Goal: Use online tool/utility: Utilize a website feature to perform a specific function

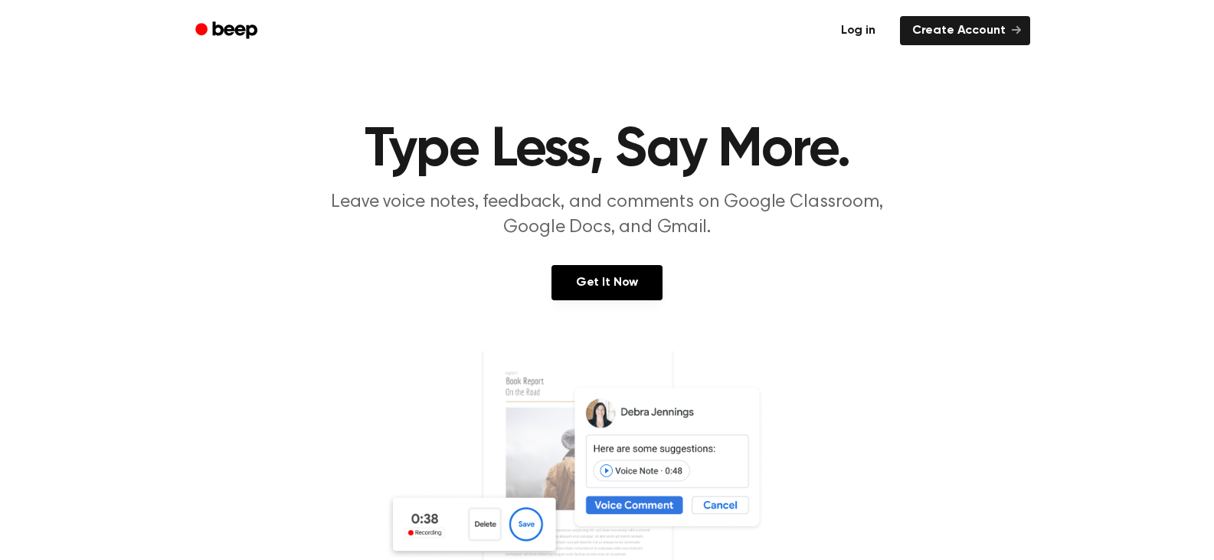
click at [857, 34] on link "Log in" at bounding box center [858, 30] width 65 height 35
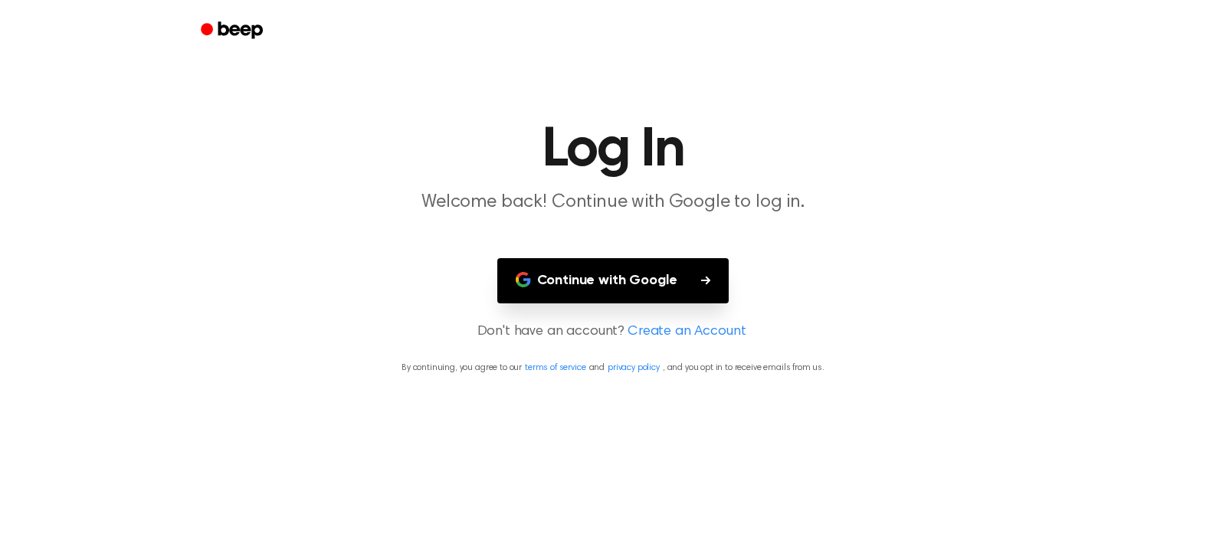
click at [625, 268] on button "Continue with Google" at bounding box center [613, 280] width 232 height 45
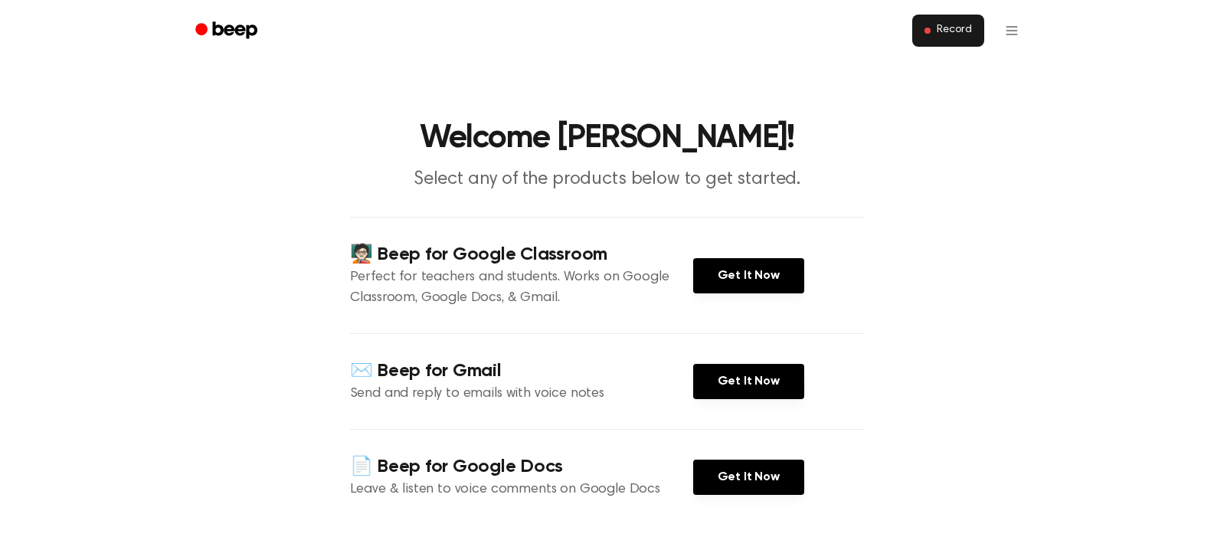
click at [946, 31] on span "Record" at bounding box center [954, 31] width 34 height 14
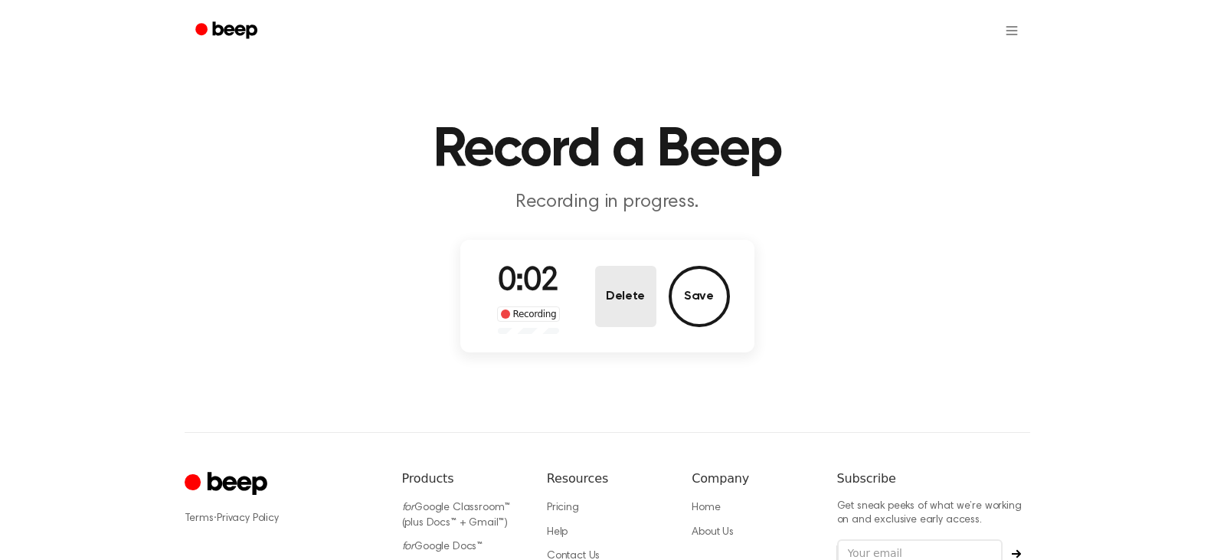
click at [631, 294] on button "Delete" at bounding box center [625, 296] width 61 height 61
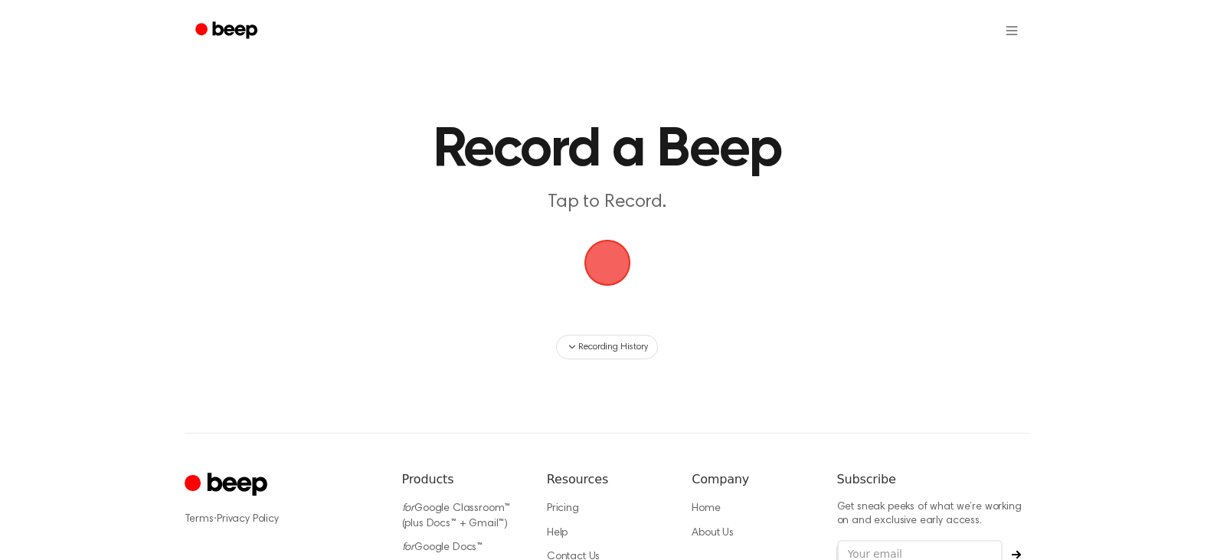
click at [591, 259] on span "button" at bounding box center [606, 262] width 57 height 57
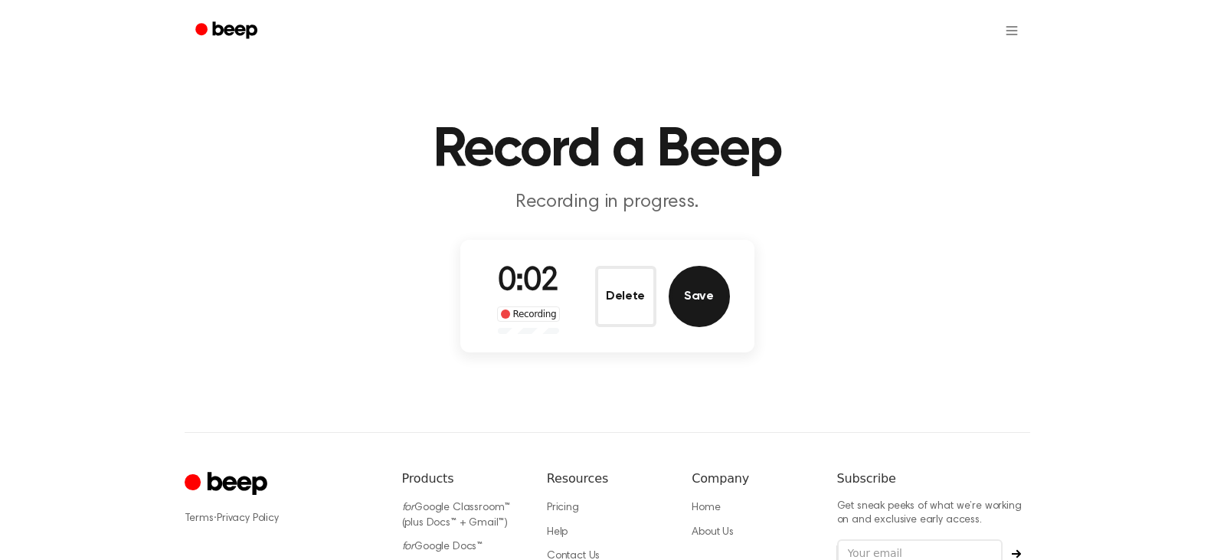
click at [696, 297] on button "Save" at bounding box center [699, 296] width 61 height 61
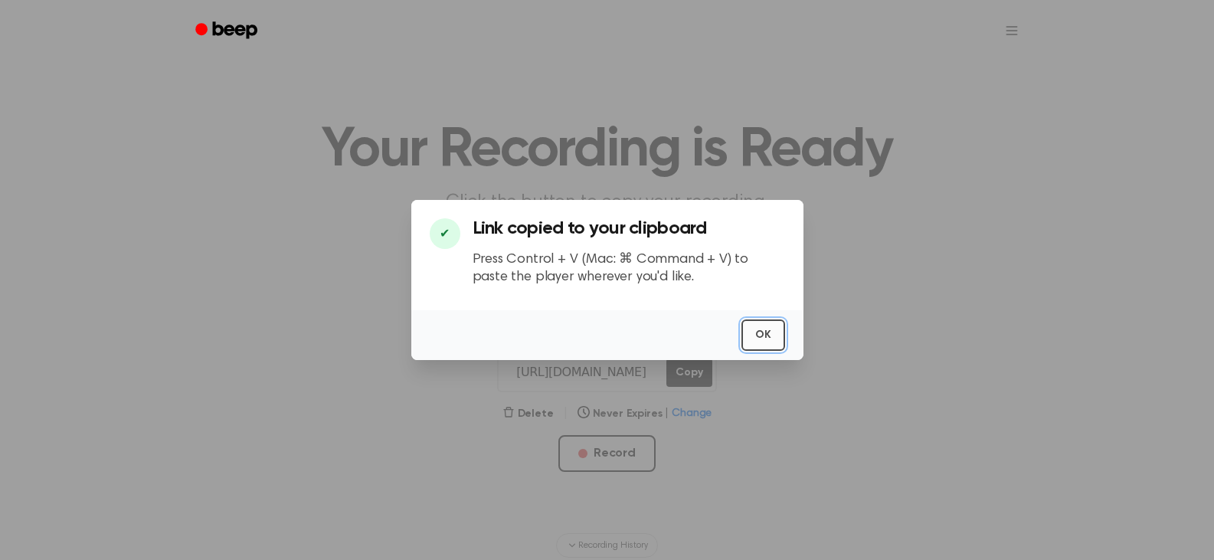
click at [769, 329] on button "OK" at bounding box center [764, 334] width 44 height 31
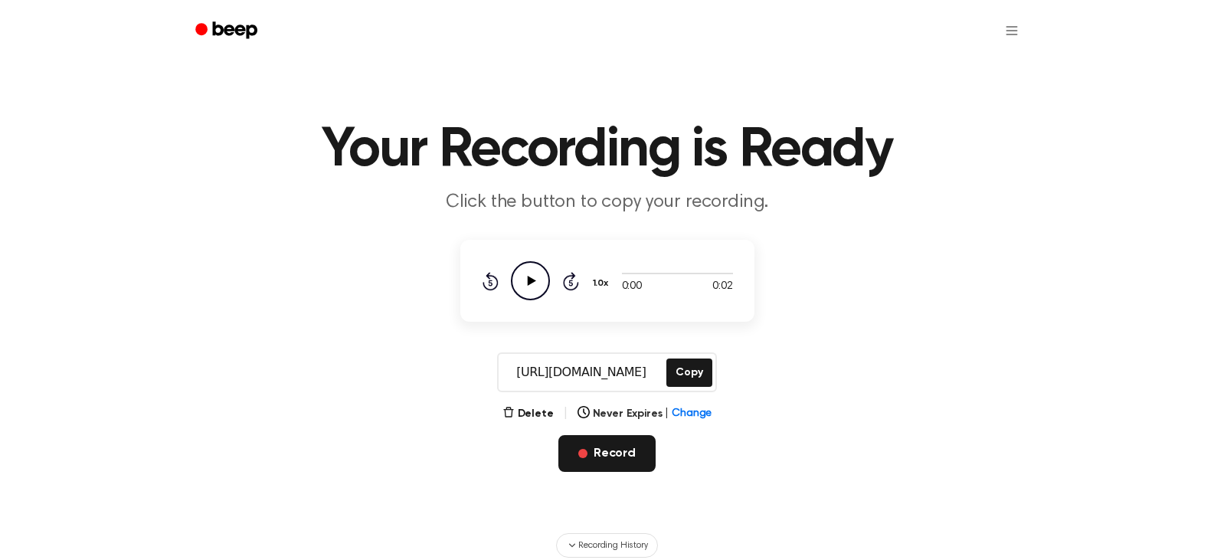
click at [616, 456] on button "Record" at bounding box center [607, 453] width 97 height 37
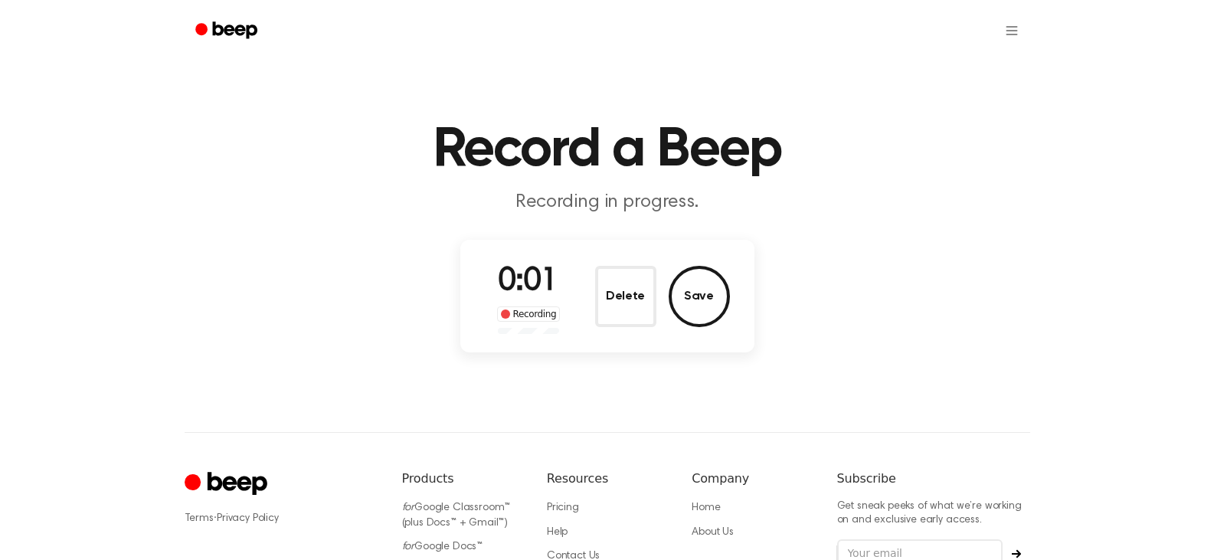
drag, startPoint x: 631, startPoint y: 302, endPoint x: 642, endPoint y: 297, distance: 11.7
click at [631, 301] on button "Delete" at bounding box center [625, 296] width 61 height 61
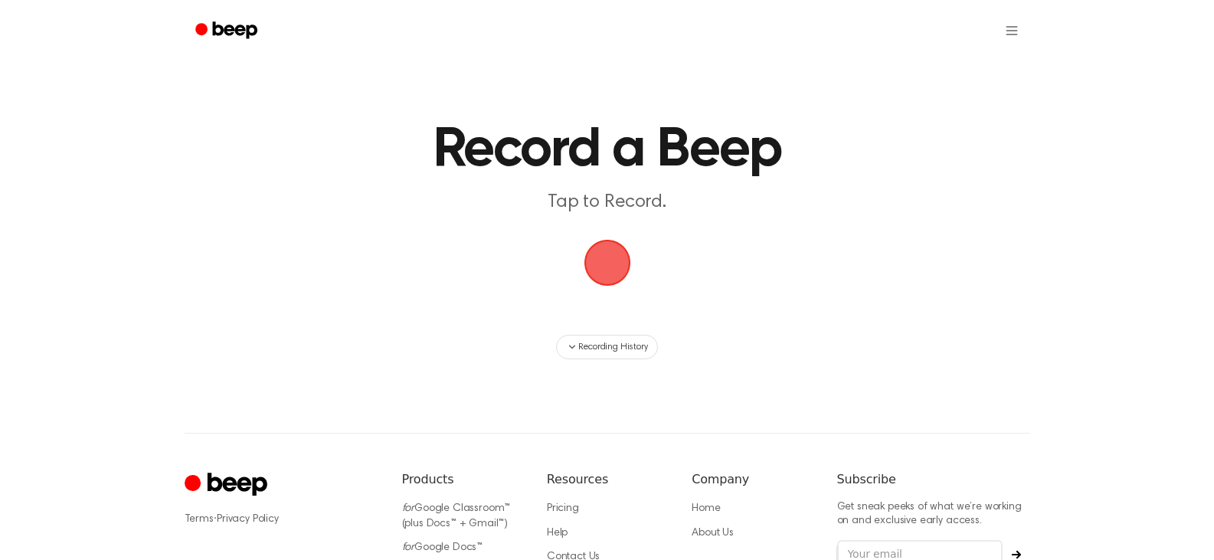
click at [600, 269] on span "button" at bounding box center [607, 262] width 55 height 55
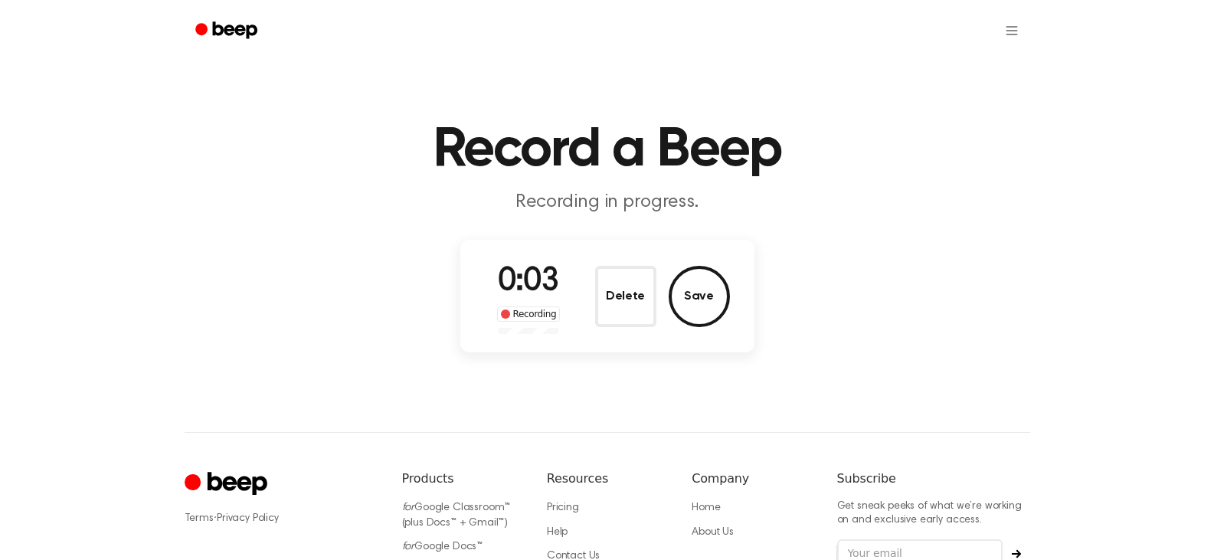
click at [692, 288] on button "Save" at bounding box center [699, 296] width 61 height 61
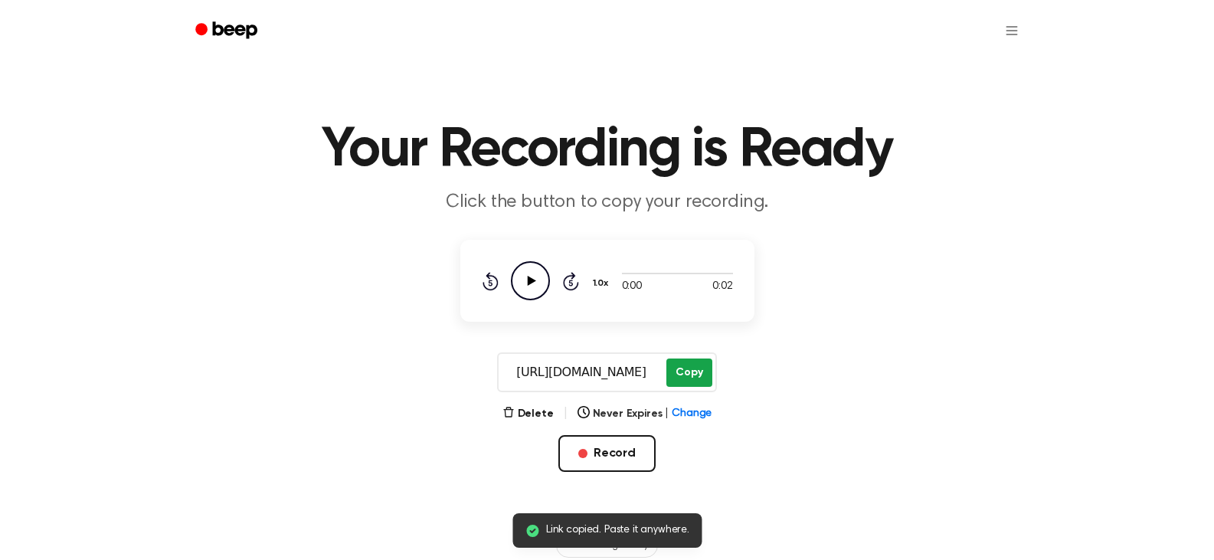
click at [667, 374] on button "Copy" at bounding box center [689, 373] width 45 height 28
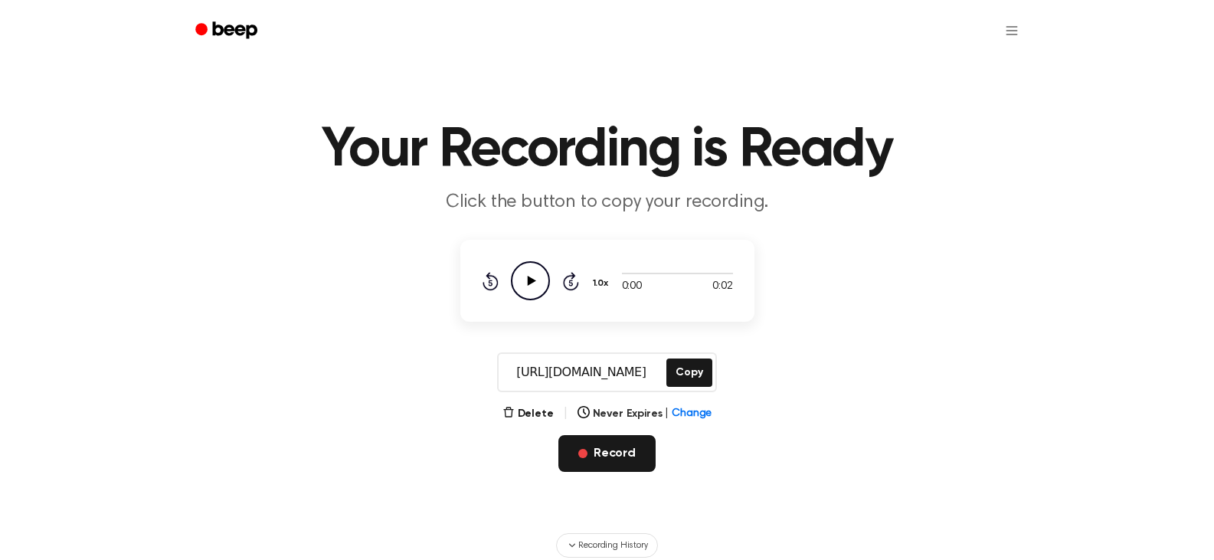
click at [611, 453] on button "Record" at bounding box center [607, 453] width 97 height 37
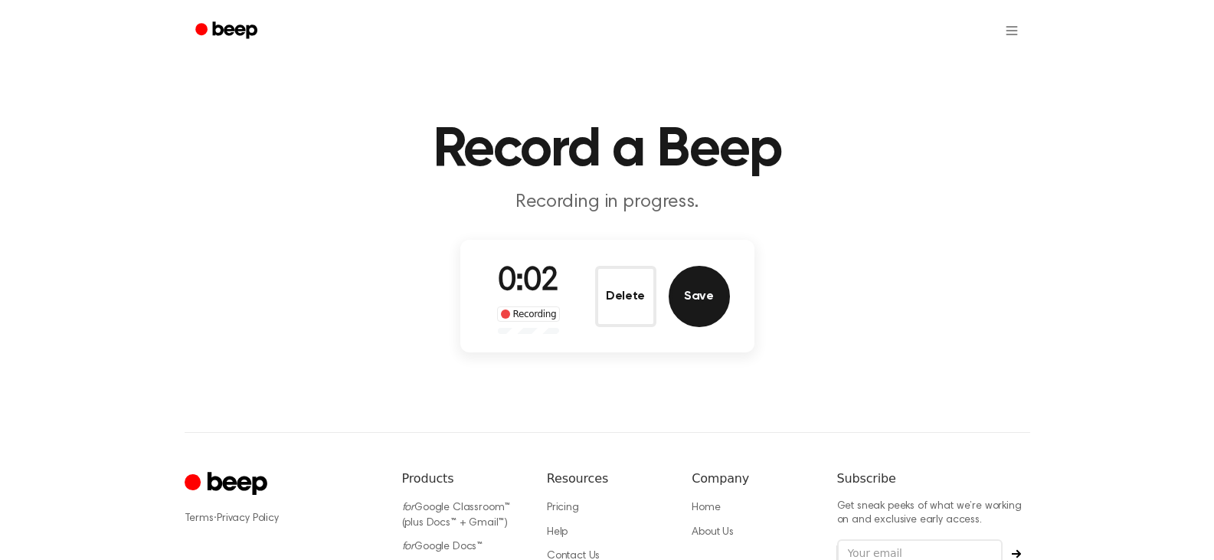
click at [692, 293] on button "Save" at bounding box center [699, 296] width 61 height 61
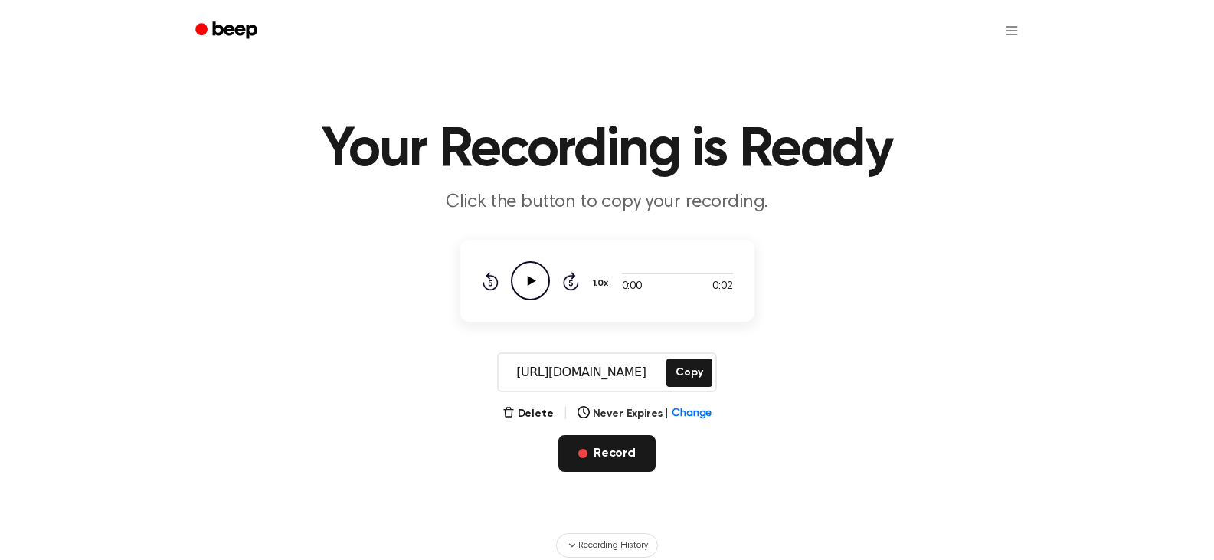
click at [614, 452] on button "Record" at bounding box center [607, 453] width 97 height 37
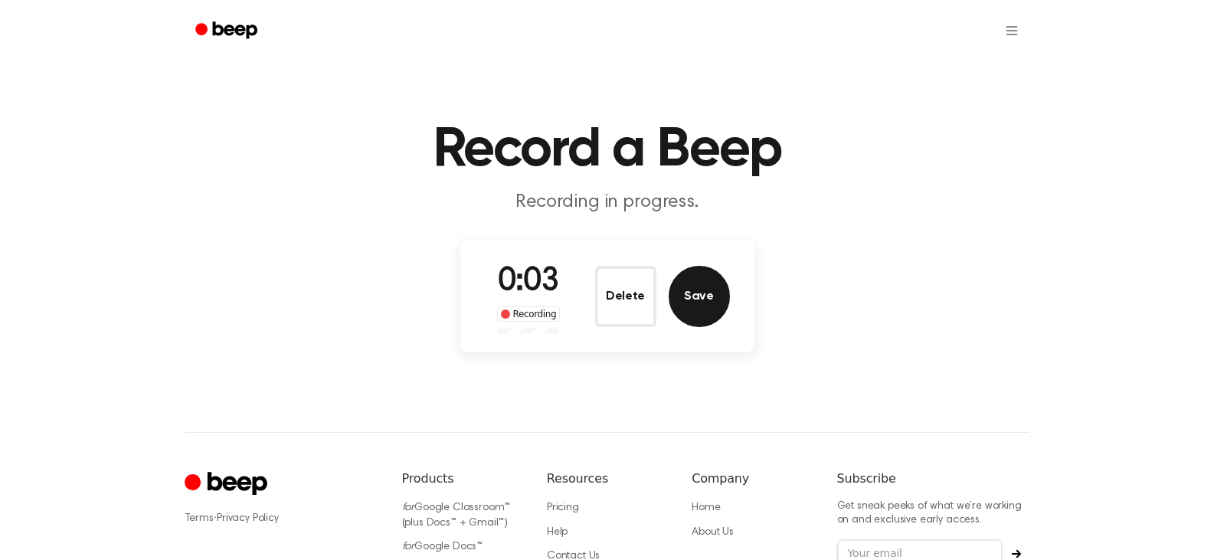
click at [702, 293] on button "Save" at bounding box center [699, 296] width 61 height 61
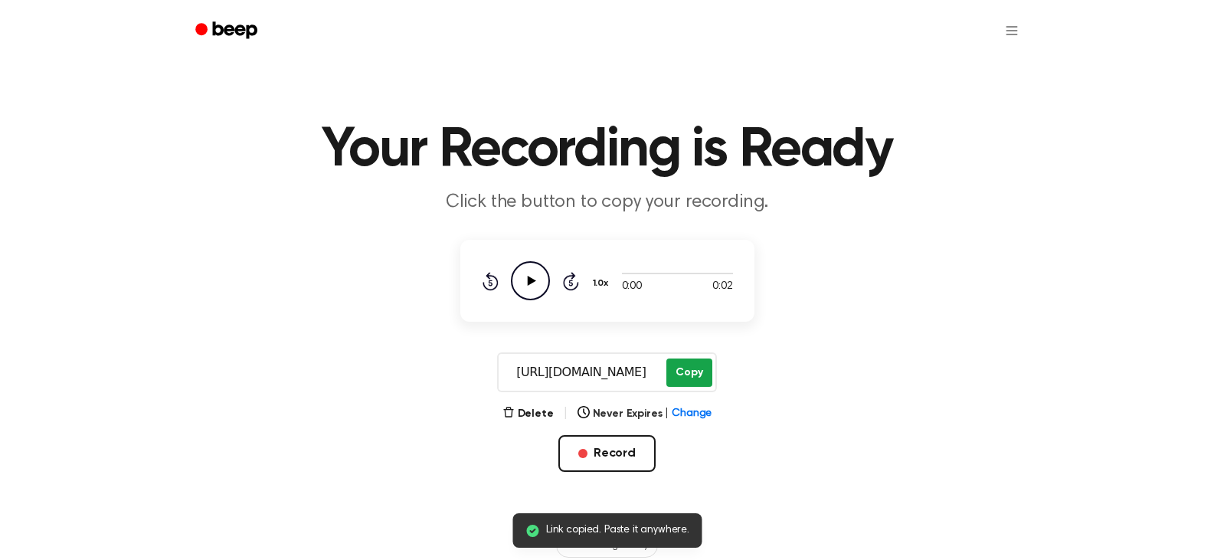
click at [694, 379] on button "Copy" at bounding box center [689, 373] width 45 height 28
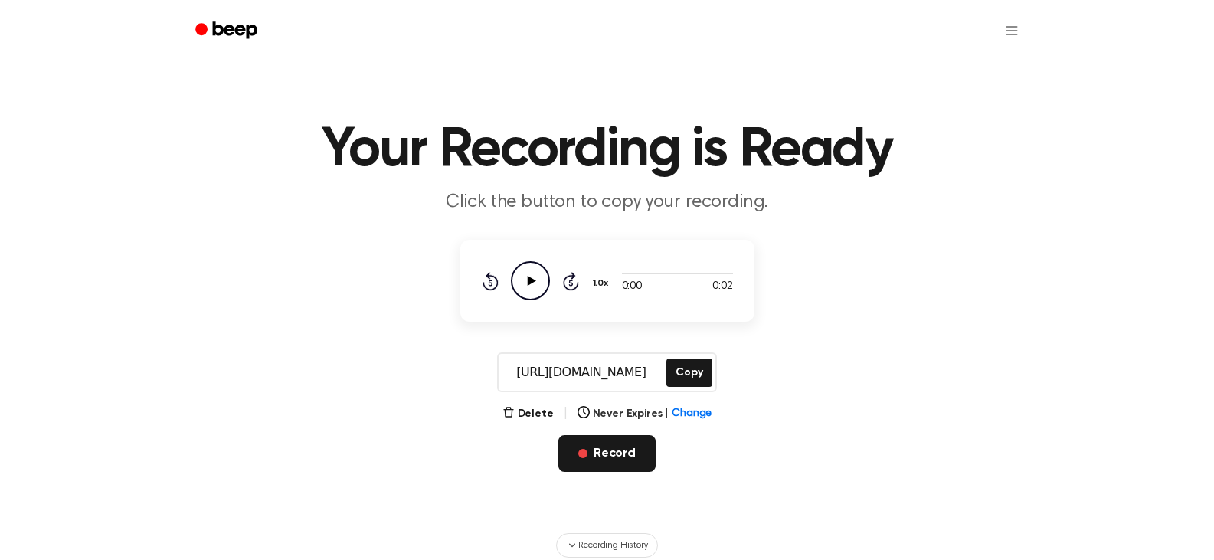
click at [636, 455] on button "Record" at bounding box center [607, 453] width 97 height 37
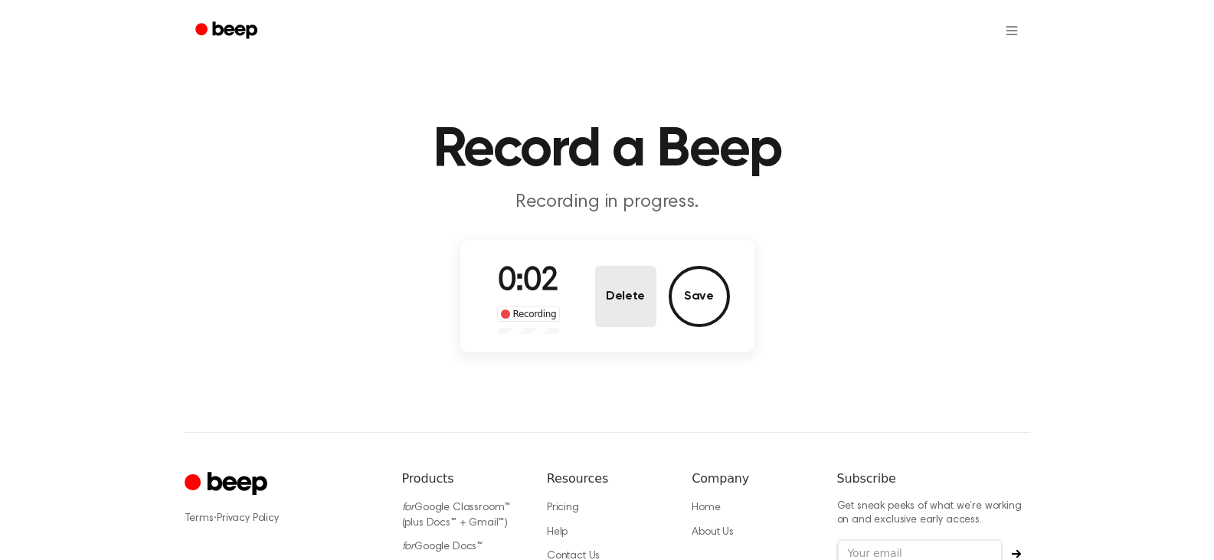
click at [633, 299] on button "Delete" at bounding box center [625, 296] width 61 height 61
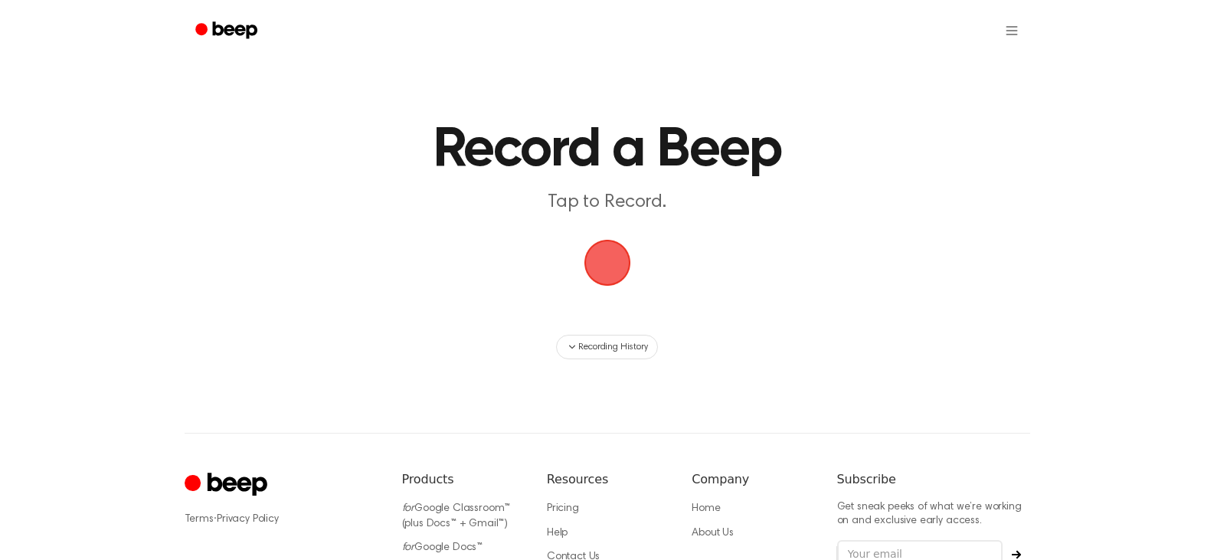
click at [613, 267] on span "button" at bounding box center [606, 262] width 57 height 57
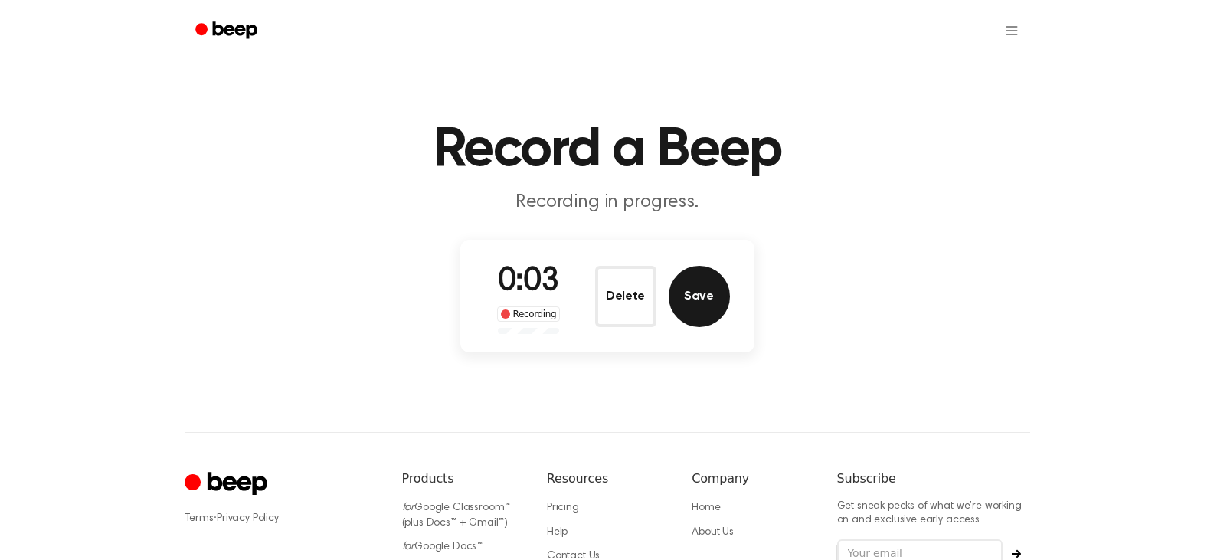
click at [687, 286] on button "Save" at bounding box center [699, 296] width 61 height 61
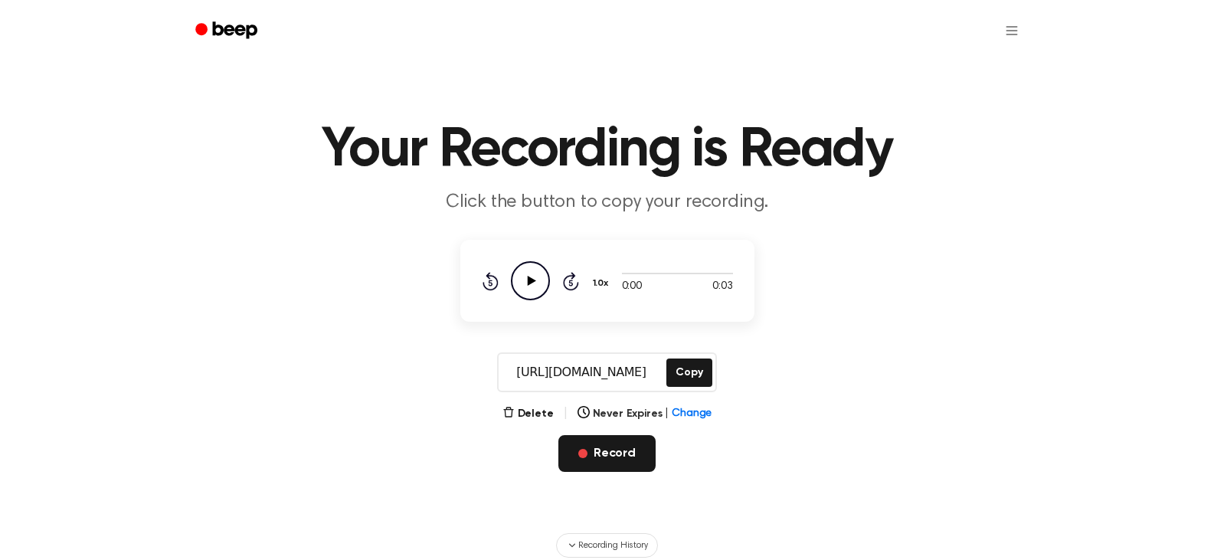
click at [644, 441] on button "Record" at bounding box center [607, 453] width 97 height 37
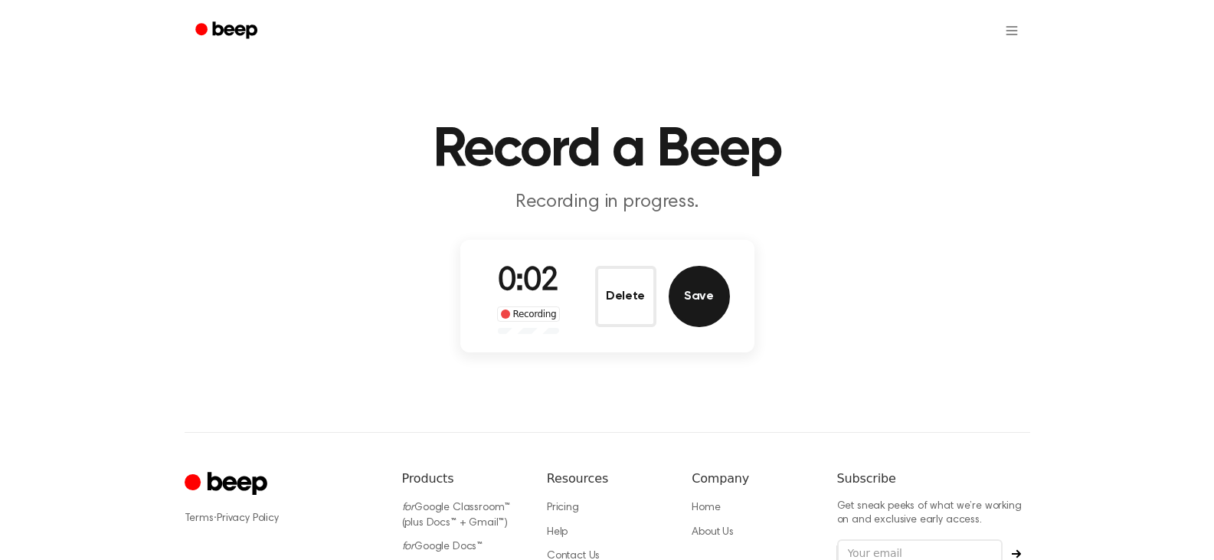
click at [708, 288] on button "Save" at bounding box center [699, 296] width 61 height 61
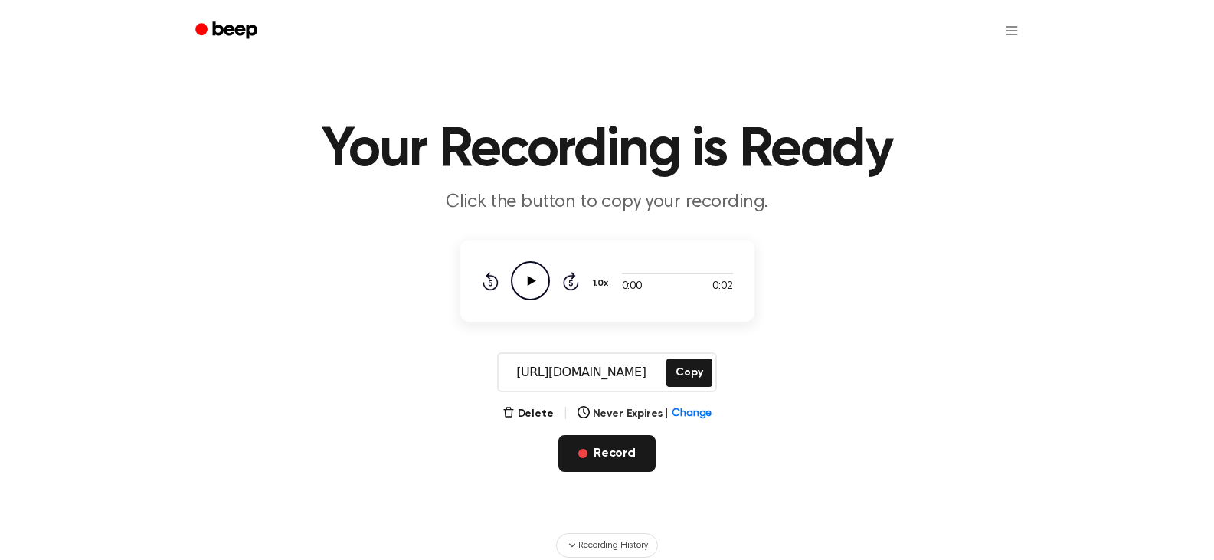
click at [623, 448] on button "Record" at bounding box center [607, 453] width 97 height 37
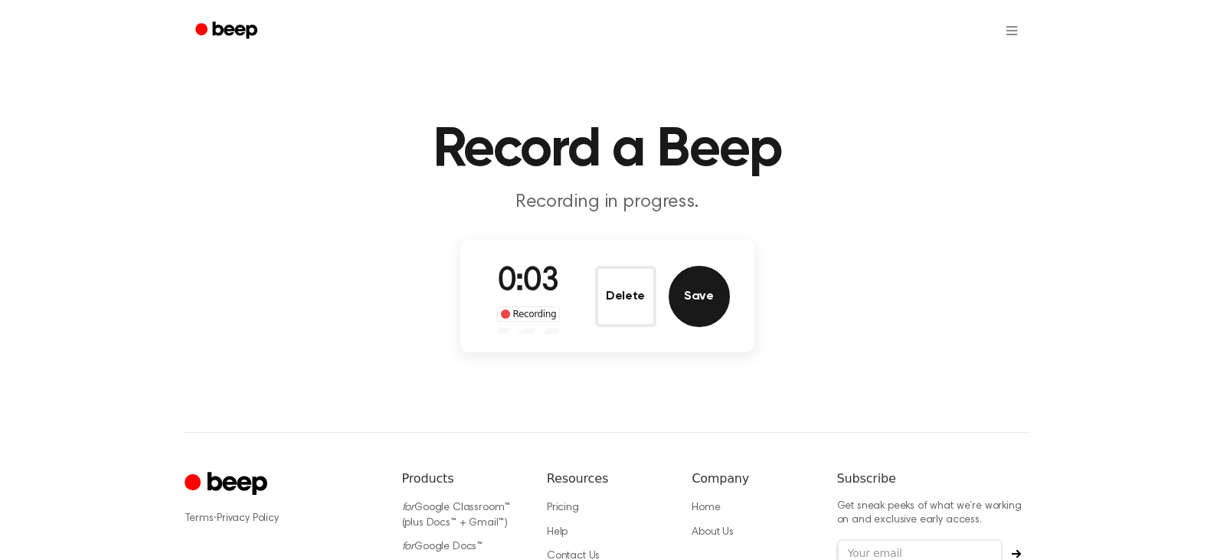
click at [684, 295] on button "Save" at bounding box center [699, 296] width 61 height 61
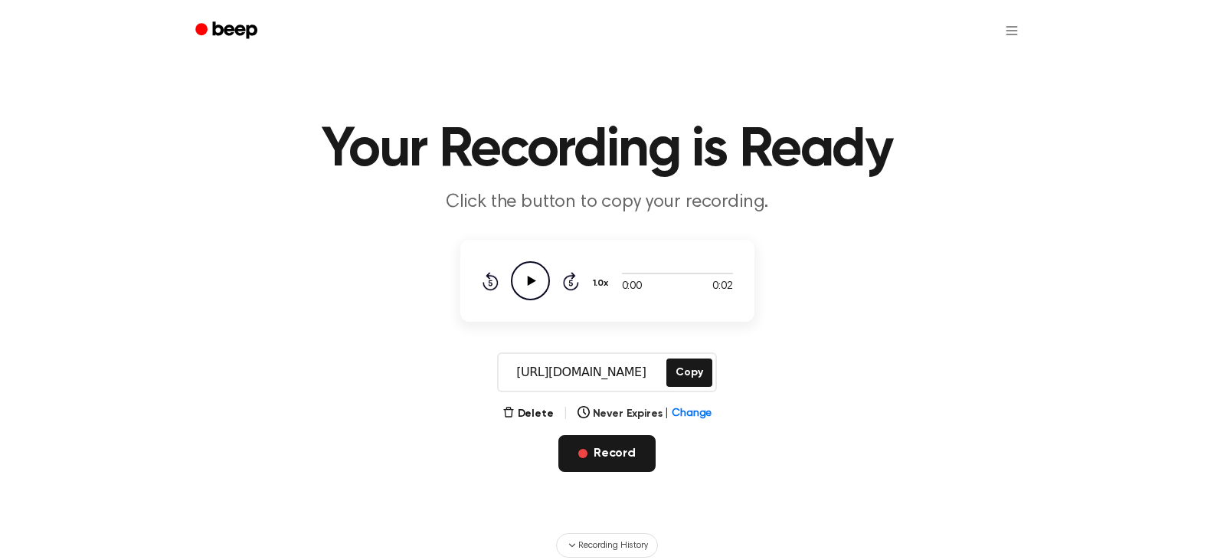
click at [584, 452] on span "button" at bounding box center [582, 453] width 9 height 9
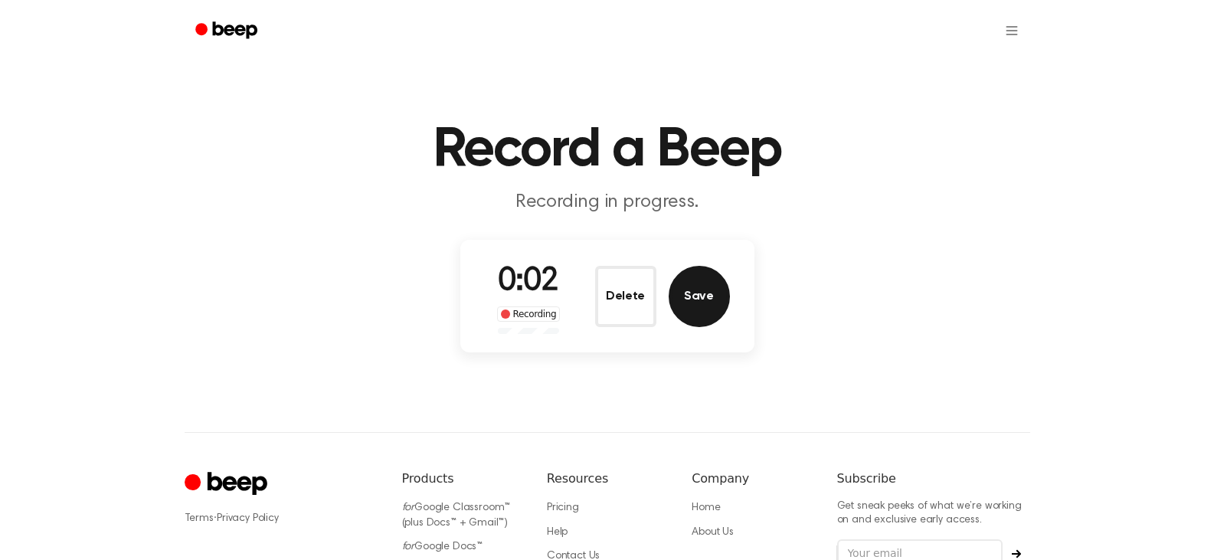
click at [703, 290] on button "Save" at bounding box center [699, 296] width 61 height 61
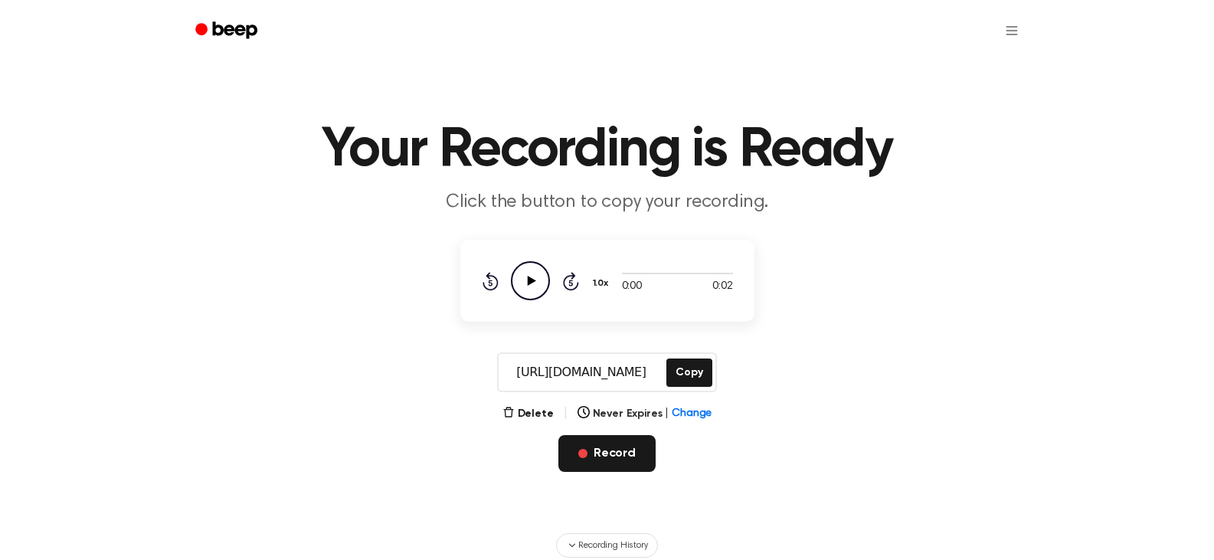
click at [640, 444] on button "Record" at bounding box center [607, 453] width 97 height 37
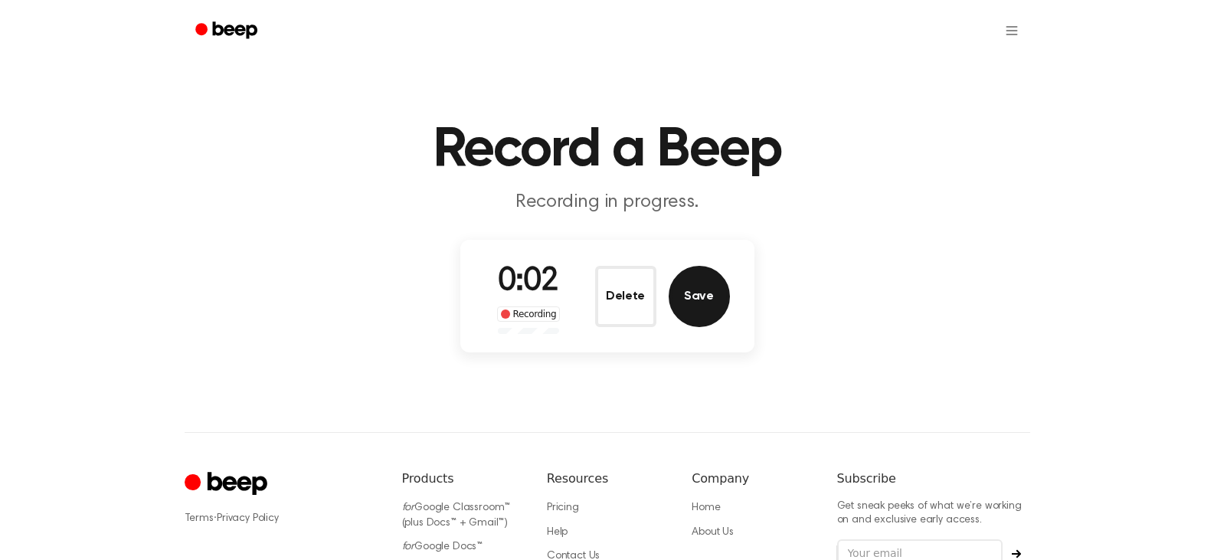
click at [680, 301] on button "Save" at bounding box center [699, 296] width 61 height 61
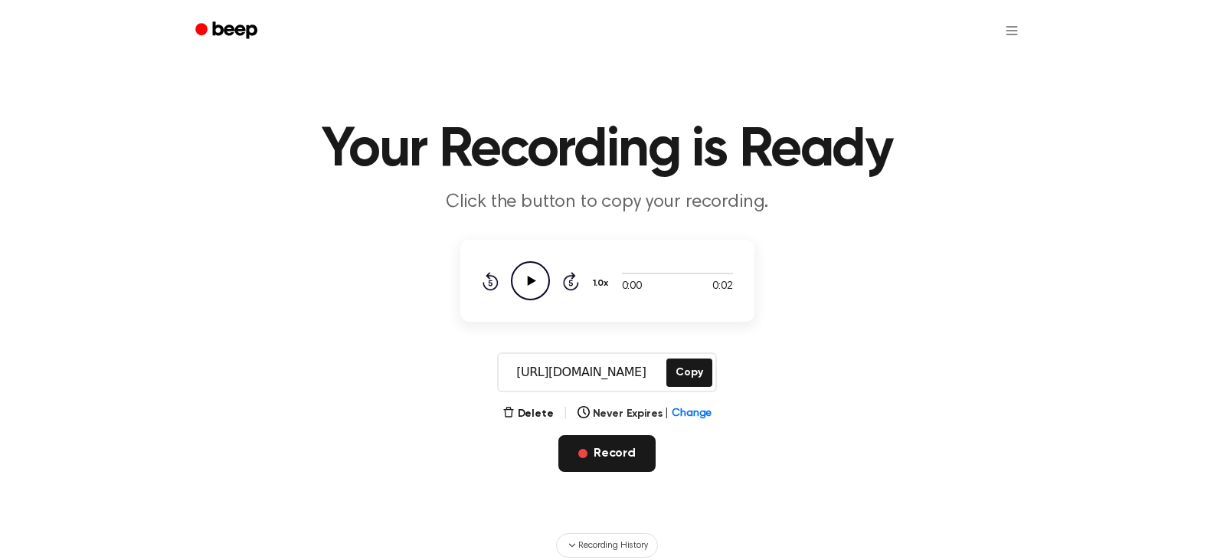
click at [599, 452] on button "Record" at bounding box center [607, 453] width 97 height 37
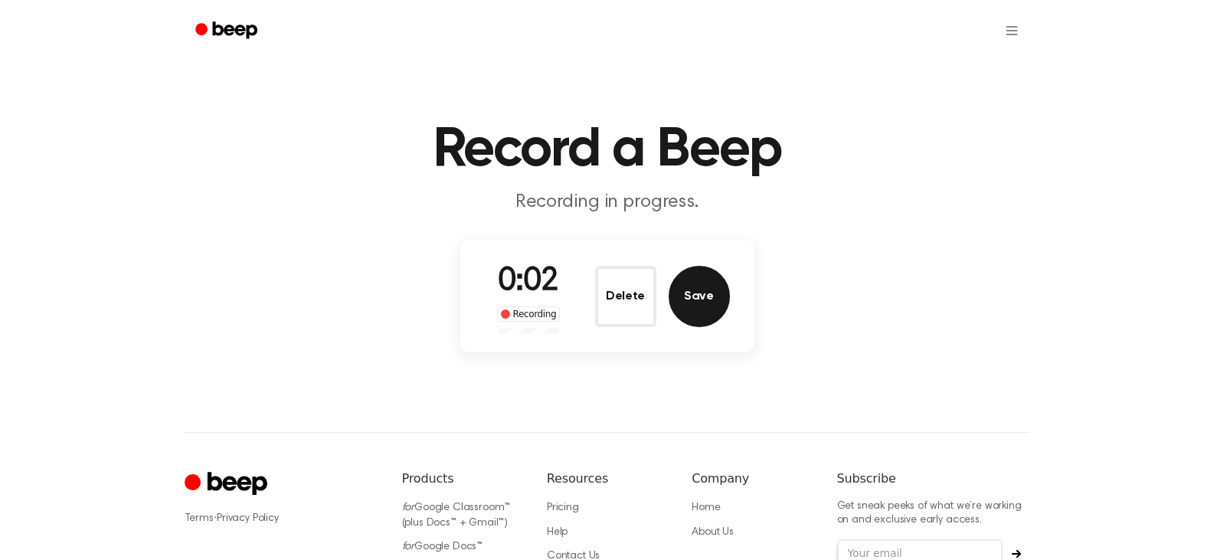
click at [685, 289] on button "Save" at bounding box center [699, 296] width 61 height 61
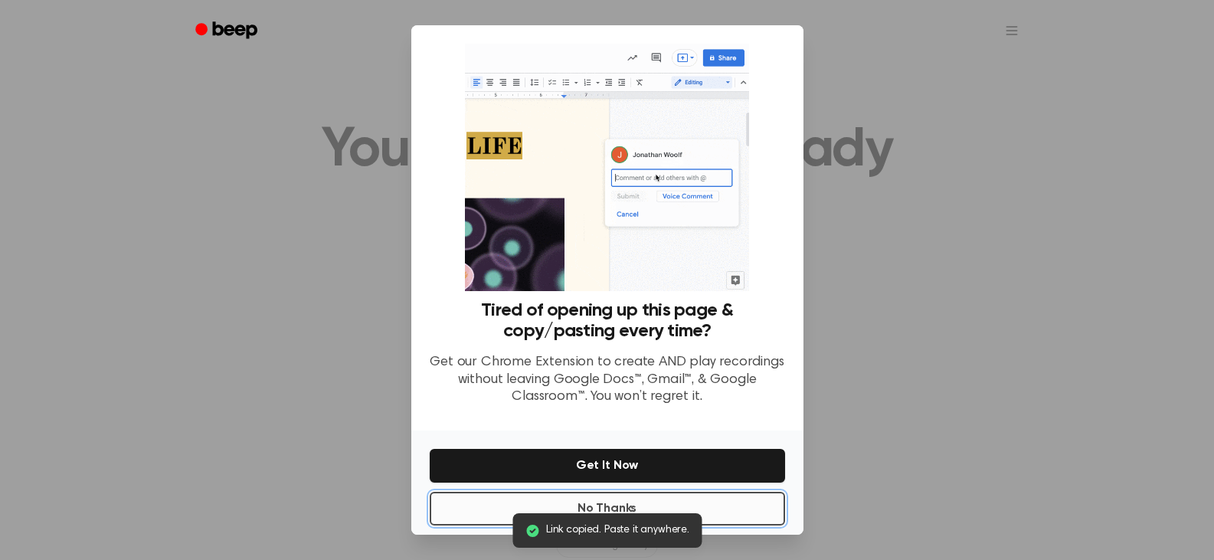
click at [613, 495] on button "No Thanks" at bounding box center [608, 509] width 356 height 34
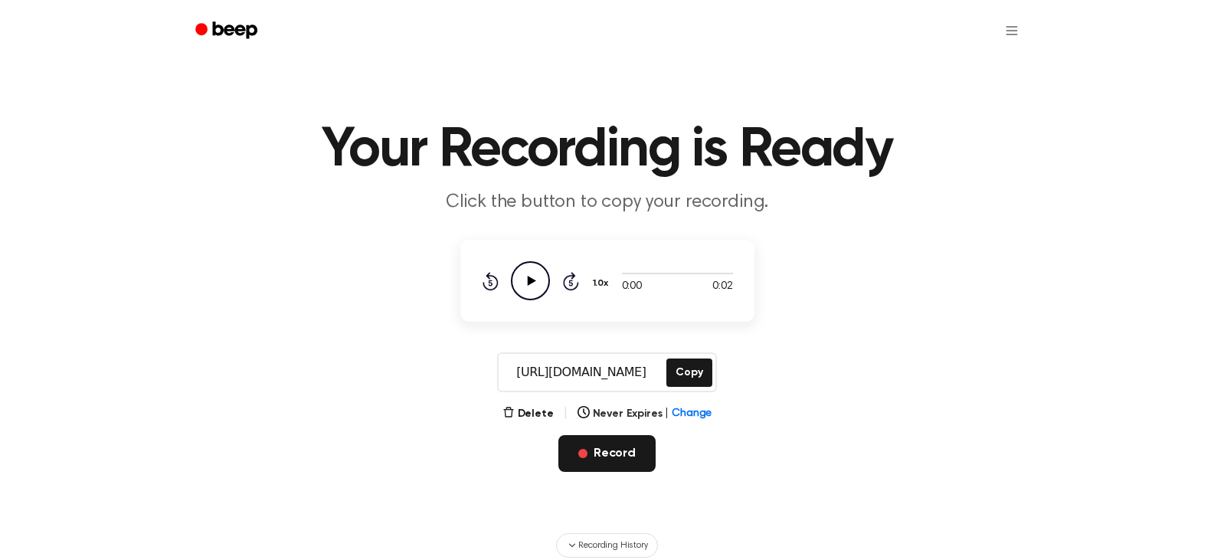
click at [590, 460] on button "Record" at bounding box center [607, 453] width 97 height 37
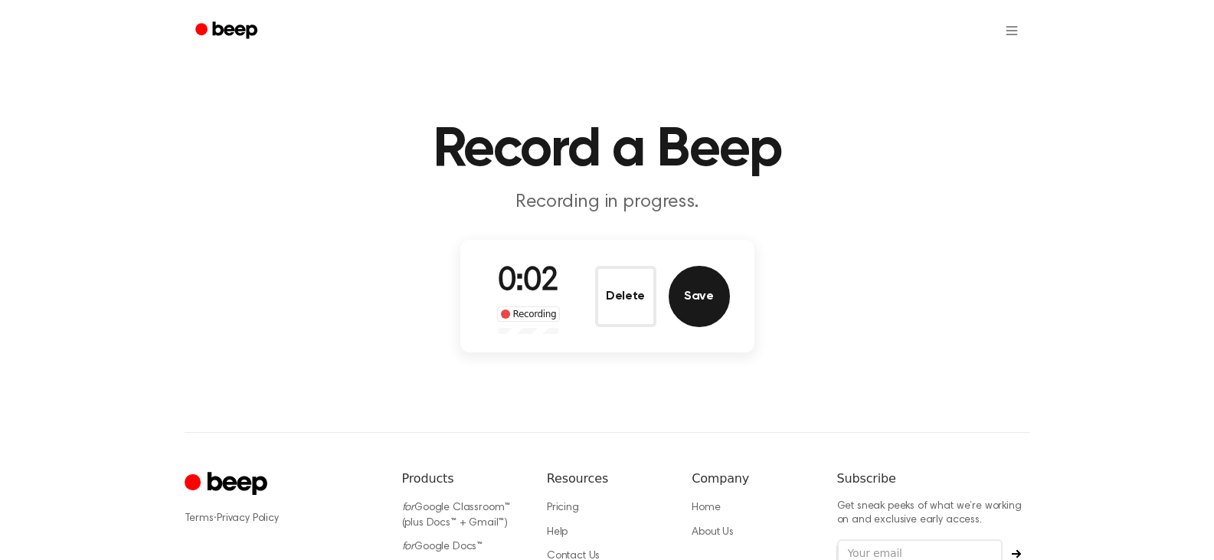
click at [708, 290] on button "Save" at bounding box center [699, 296] width 61 height 61
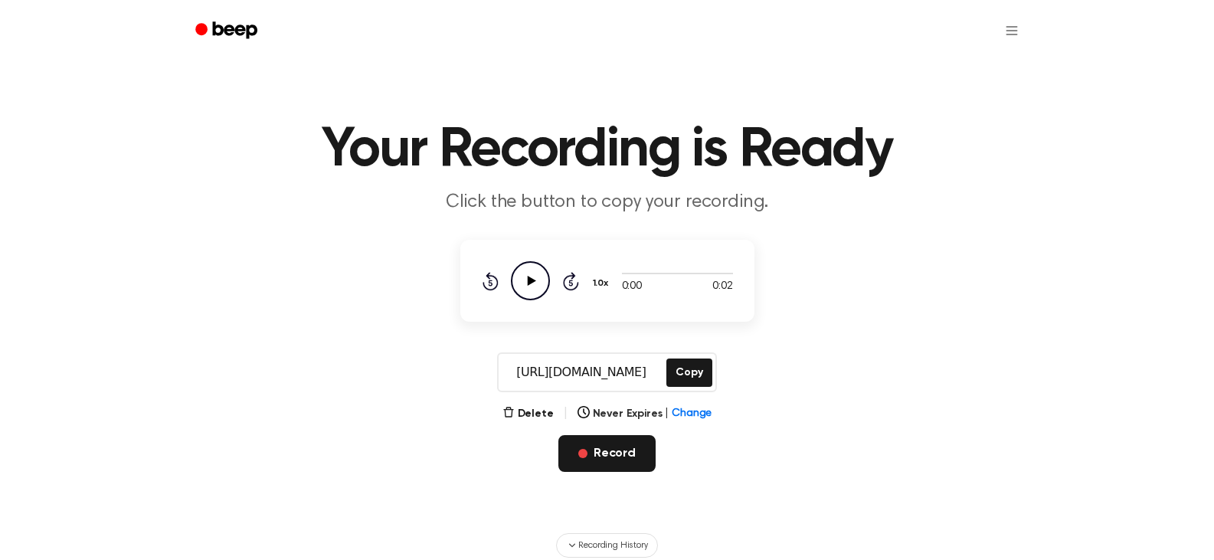
click at [594, 457] on button "Record" at bounding box center [607, 453] width 97 height 37
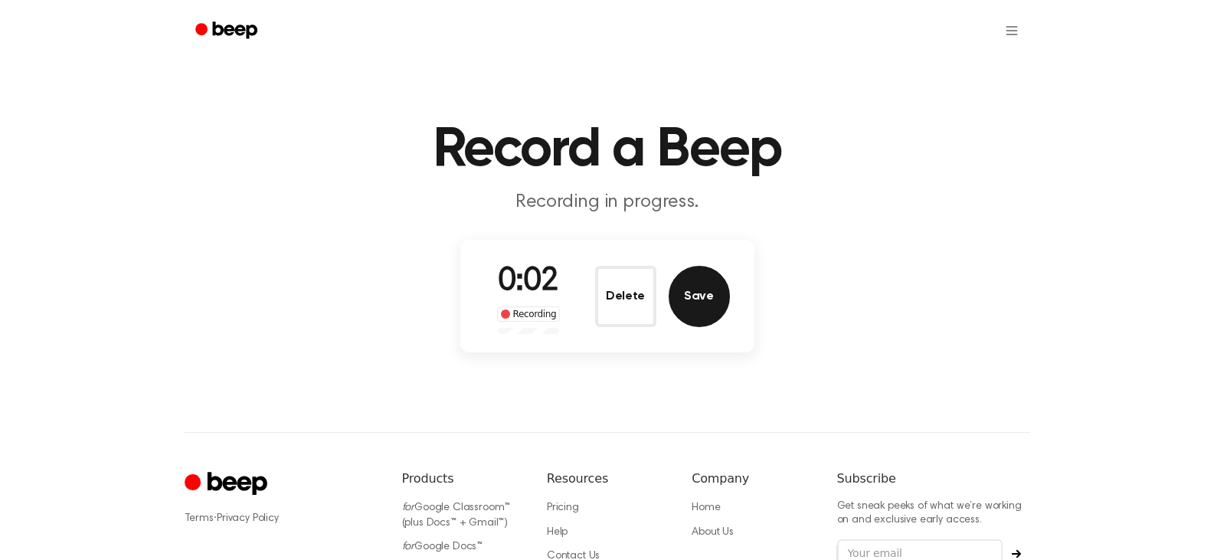
click at [708, 288] on button "Save" at bounding box center [699, 296] width 61 height 61
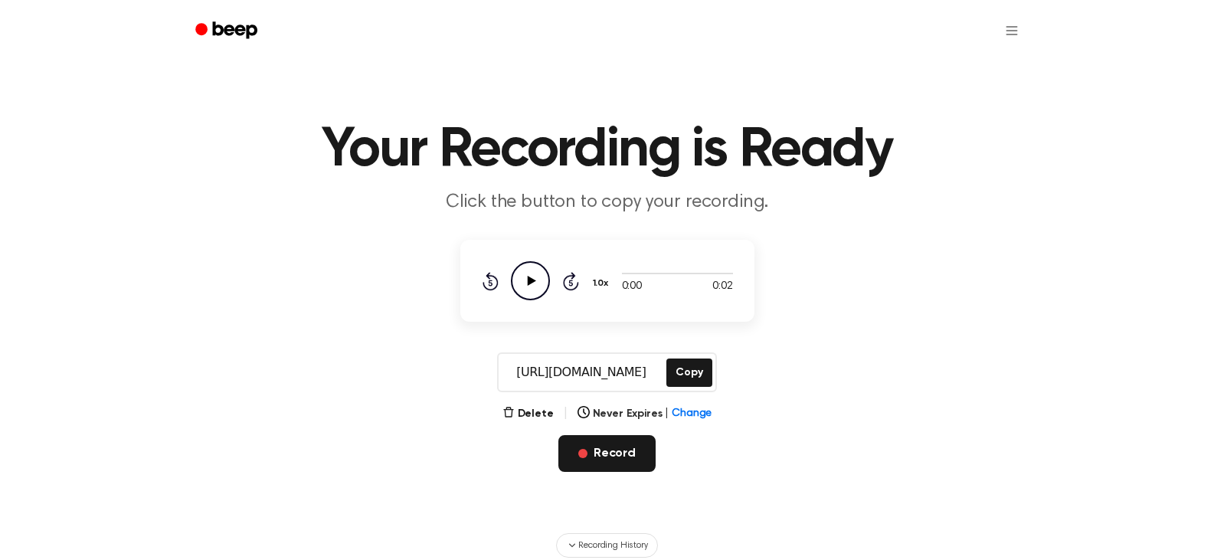
click at [621, 458] on button "Record" at bounding box center [607, 453] width 97 height 37
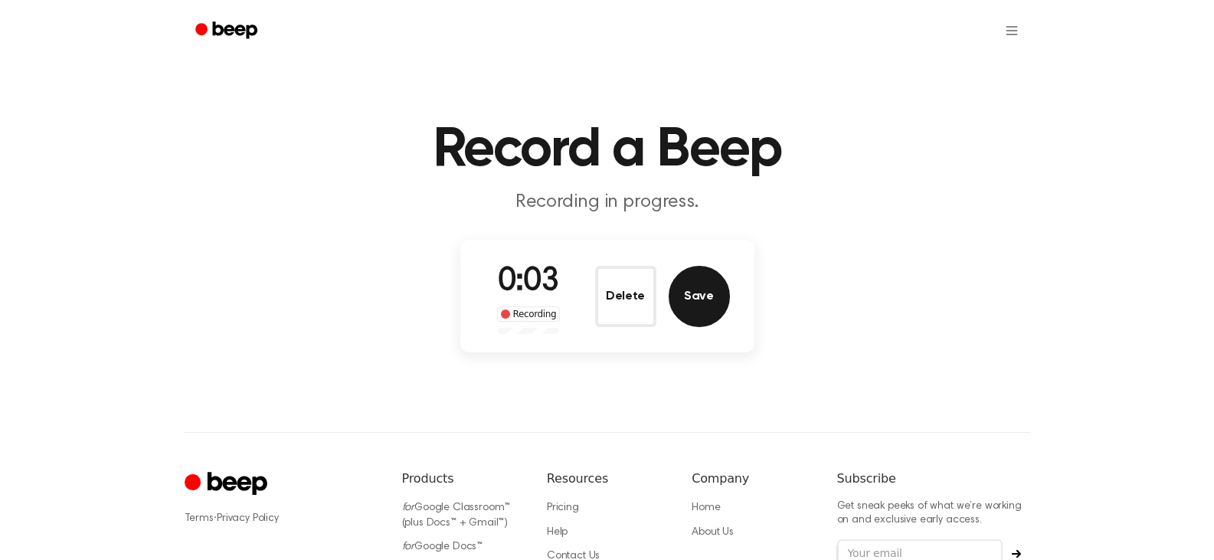
drag, startPoint x: 707, startPoint y: 288, endPoint x: 630, endPoint y: 317, distance: 82.7
click at [705, 288] on button "Save" at bounding box center [699, 296] width 61 height 61
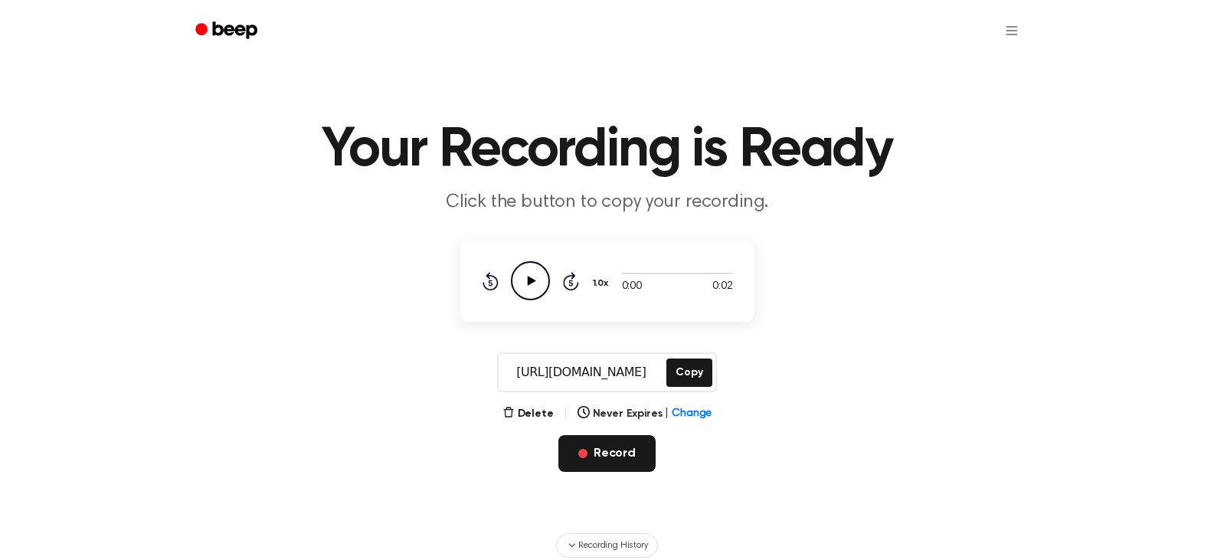
click at [644, 454] on button "Record" at bounding box center [607, 453] width 97 height 37
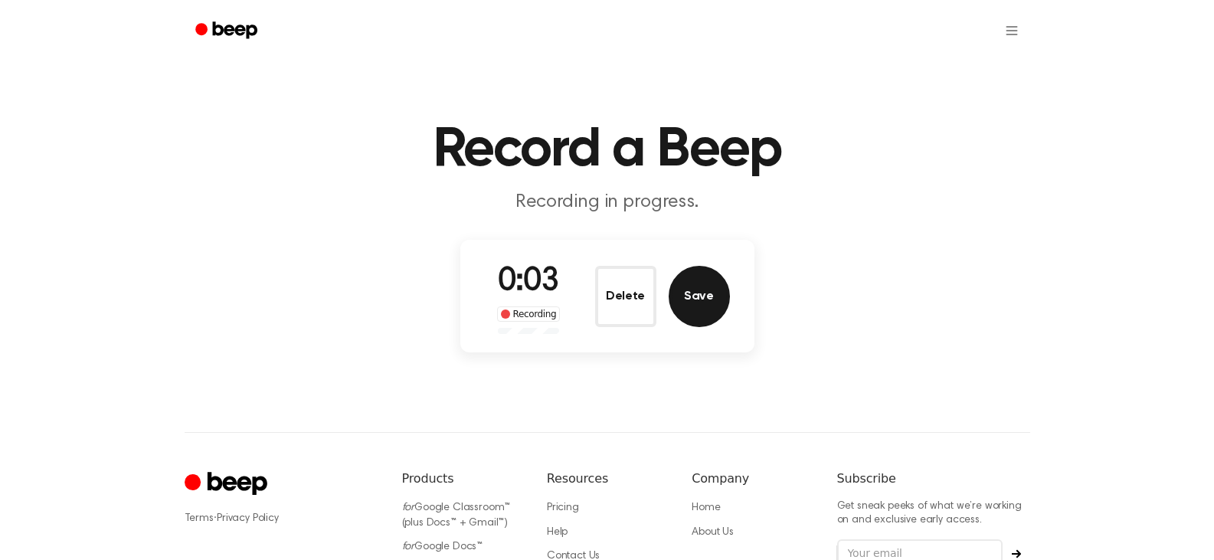
click at [684, 277] on button "Save" at bounding box center [699, 296] width 61 height 61
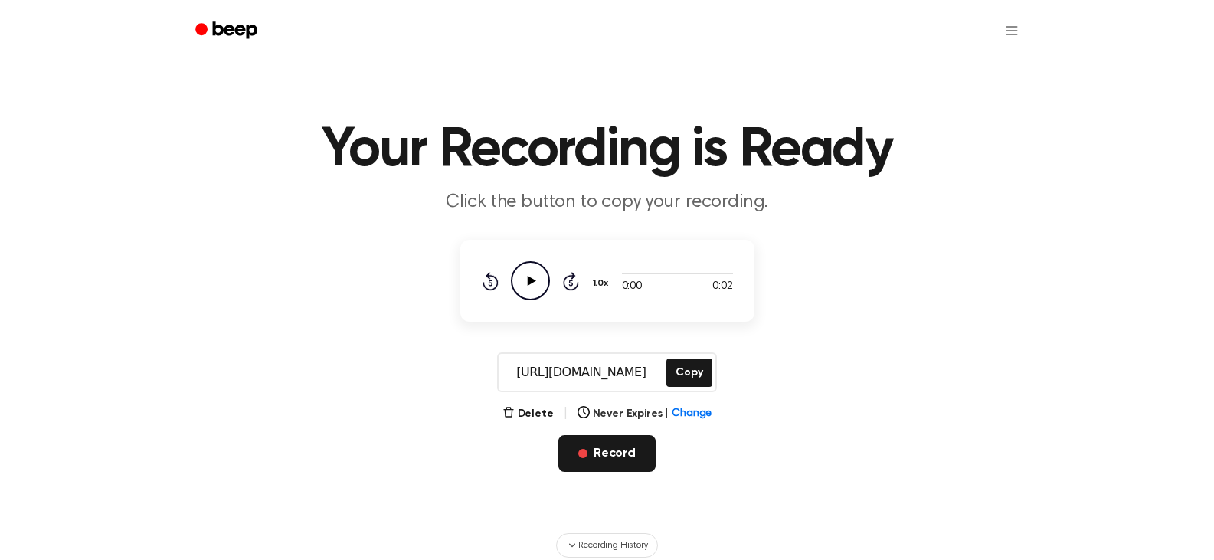
click at [634, 454] on button "Record" at bounding box center [607, 453] width 97 height 37
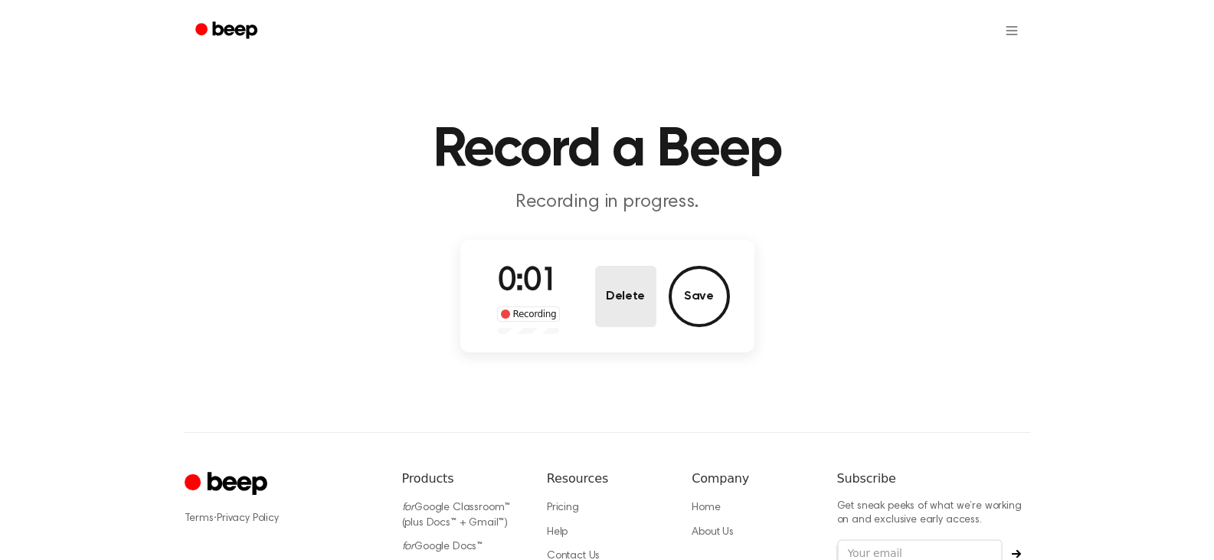
click at [629, 294] on button "Delete" at bounding box center [625, 296] width 61 height 61
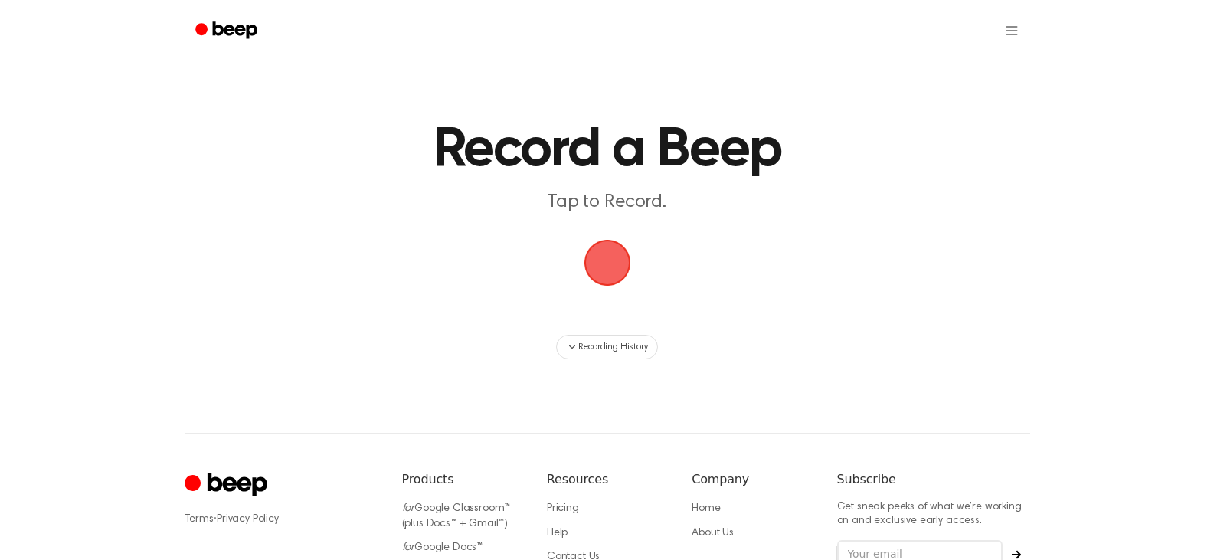
click at [601, 261] on span "button" at bounding box center [607, 262] width 55 height 55
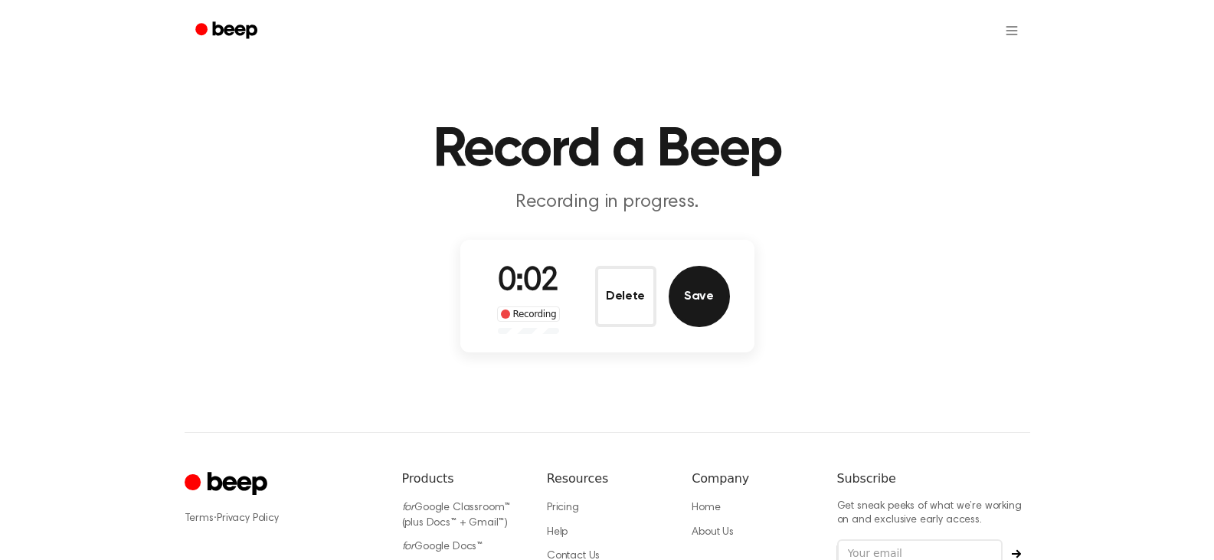
click at [686, 289] on button "Save" at bounding box center [699, 296] width 61 height 61
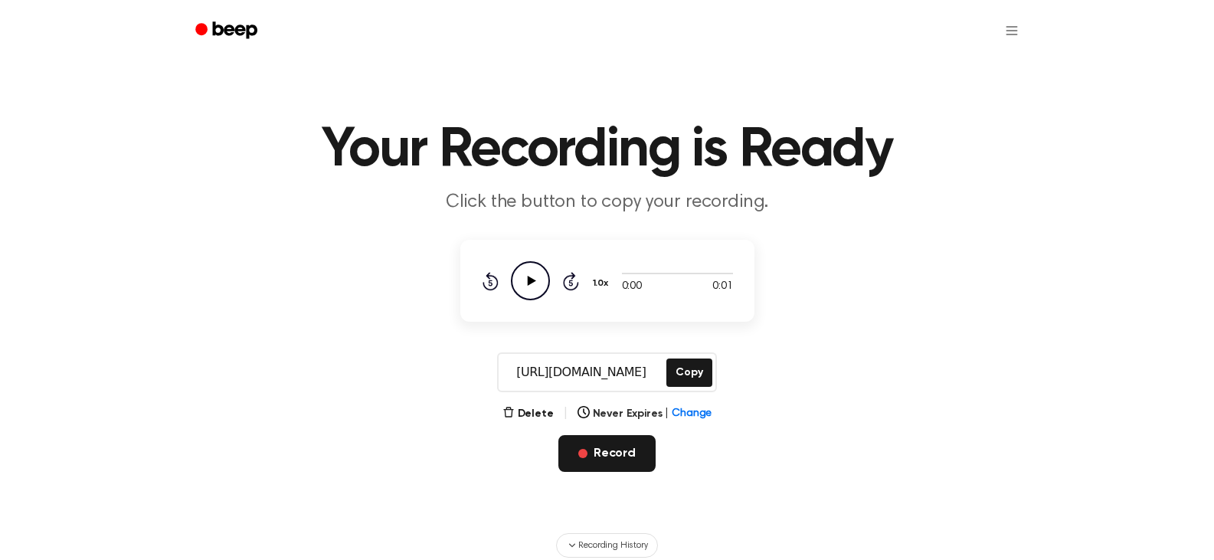
click at [595, 441] on button "Record" at bounding box center [607, 453] width 97 height 37
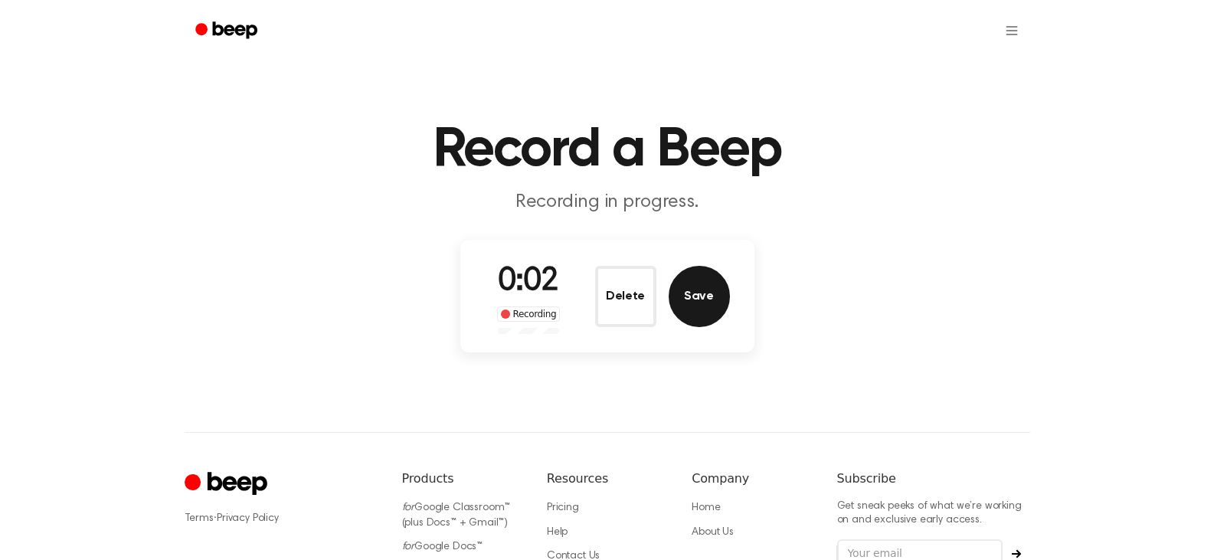
click at [698, 303] on button "Save" at bounding box center [699, 296] width 61 height 61
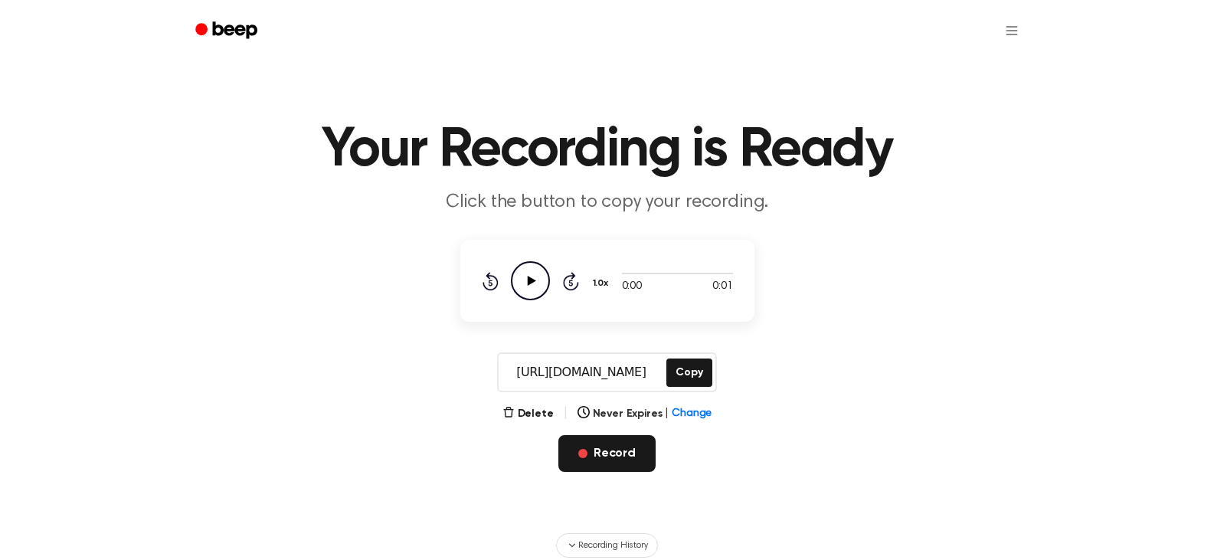
click at [625, 454] on button "Record" at bounding box center [607, 453] width 97 height 37
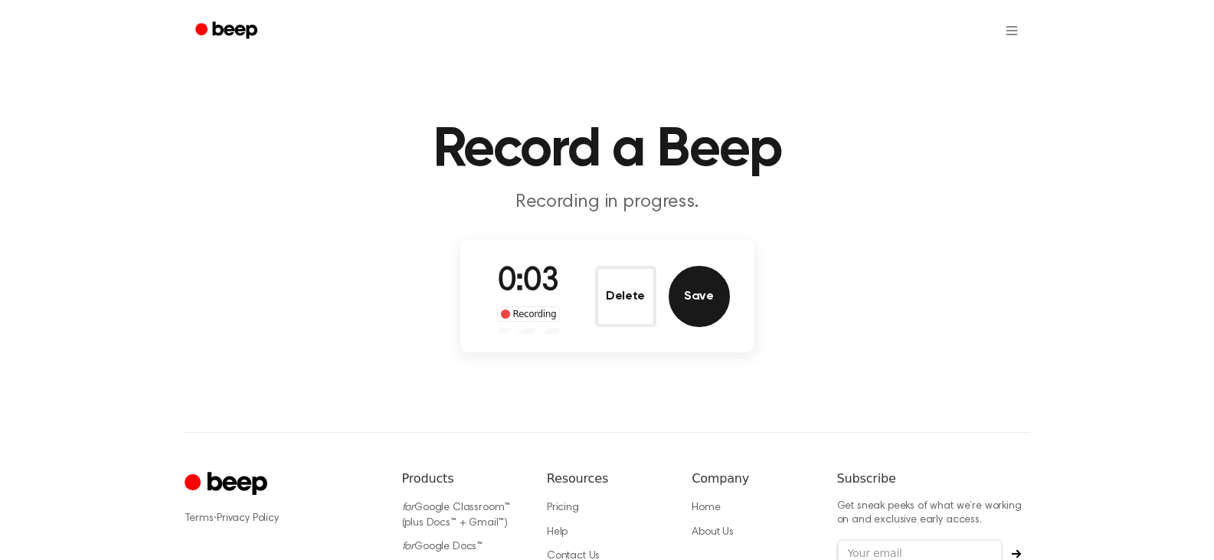
click at [691, 297] on button "Save" at bounding box center [699, 296] width 61 height 61
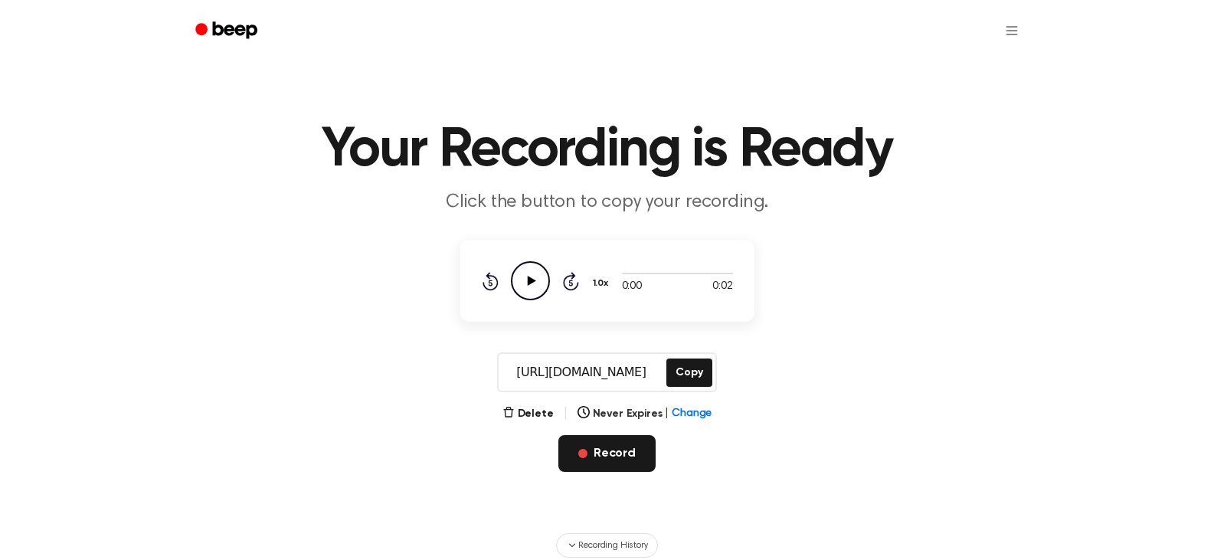
click at [618, 441] on button "Record" at bounding box center [607, 453] width 97 height 37
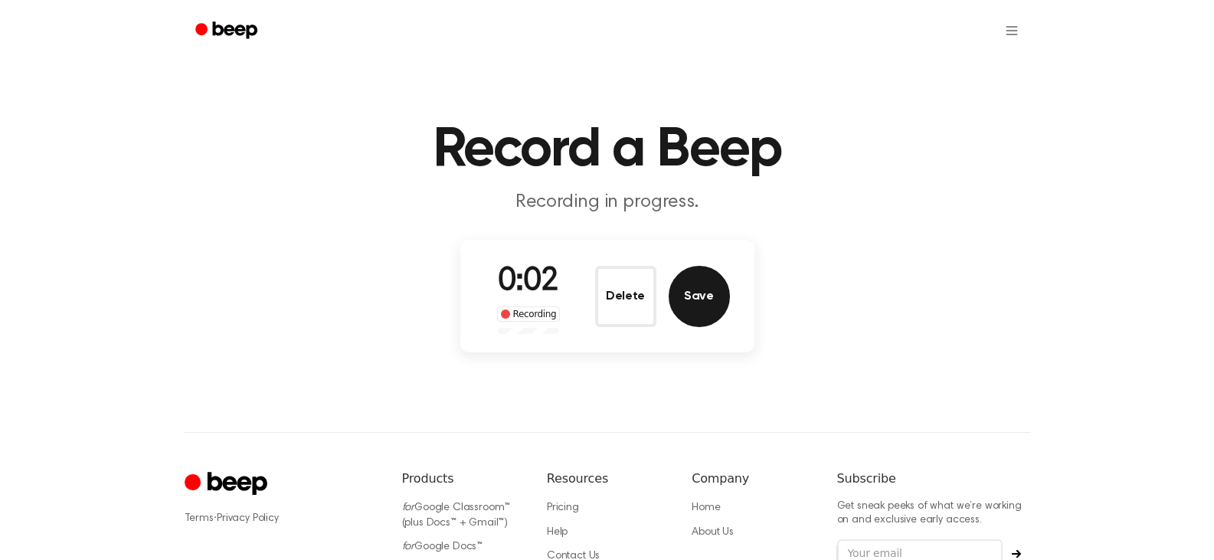
click at [688, 286] on button "Save" at bounding box center [699, 296] width 61 height 61
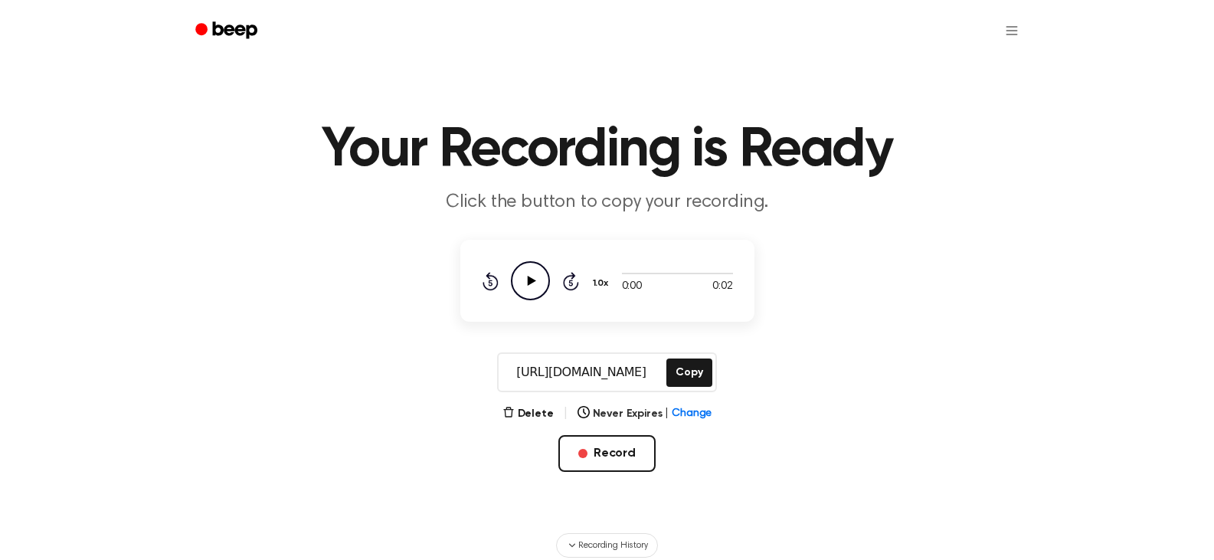
click at [536, 276] on icon "Play Audio" at bounding box center [530, 280] width 39 height 39
click at [536, 276] on icon "Pause Audio" at bounding box center [530, 280] width 39 height 39
click at [618, 451] on button "Record" at bounding box center [607, 453] width 97 height 37
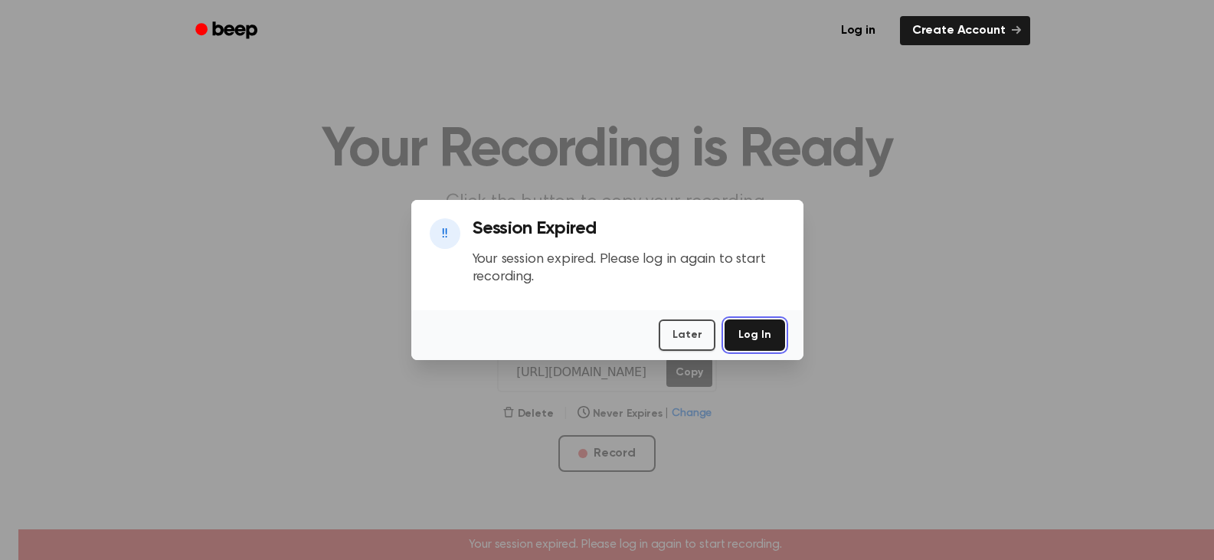
click at [754, 337] on button "Log In" at bounding box center [755, 334] width 60 height 31
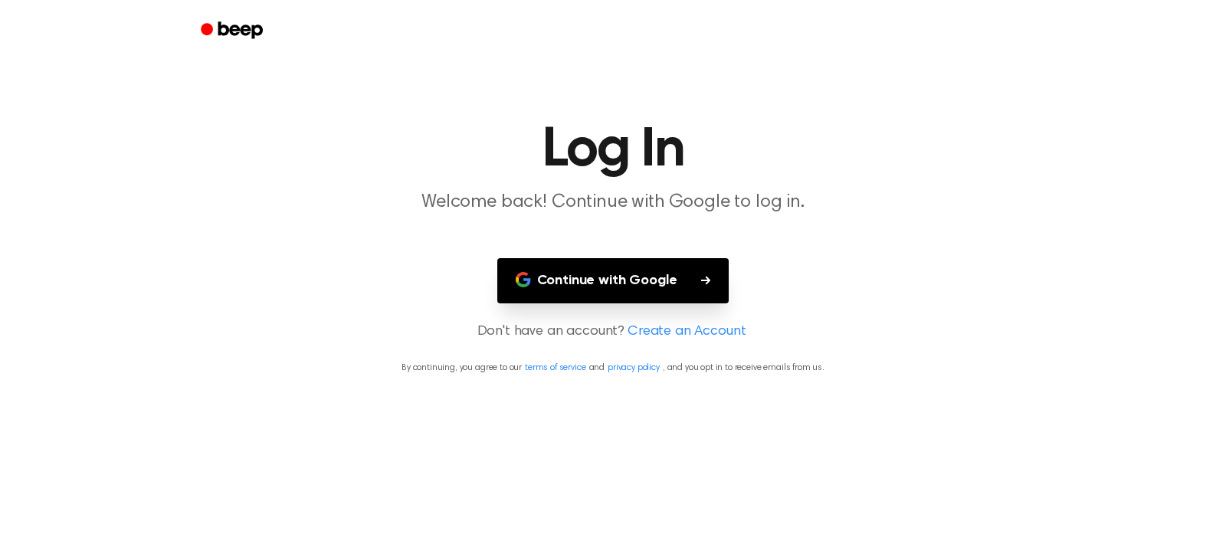
click at [578, 270] on button "Continue with Google" at bounding box center [613, 280] width 232 height 45
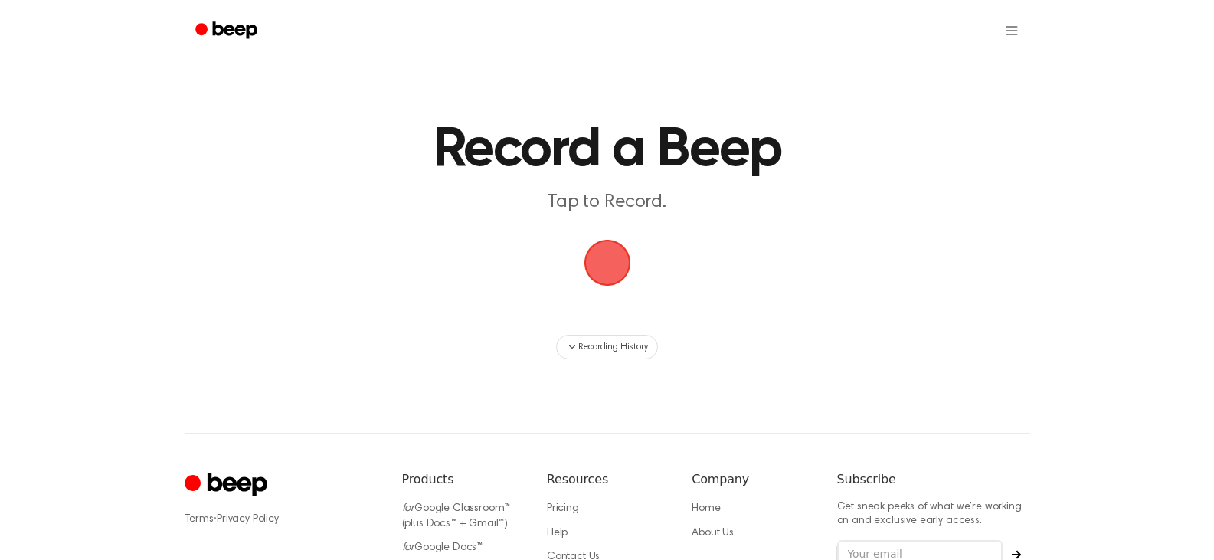
click at [602, 277] on span "button" at bounding box center [606, 262] width 57 height 57
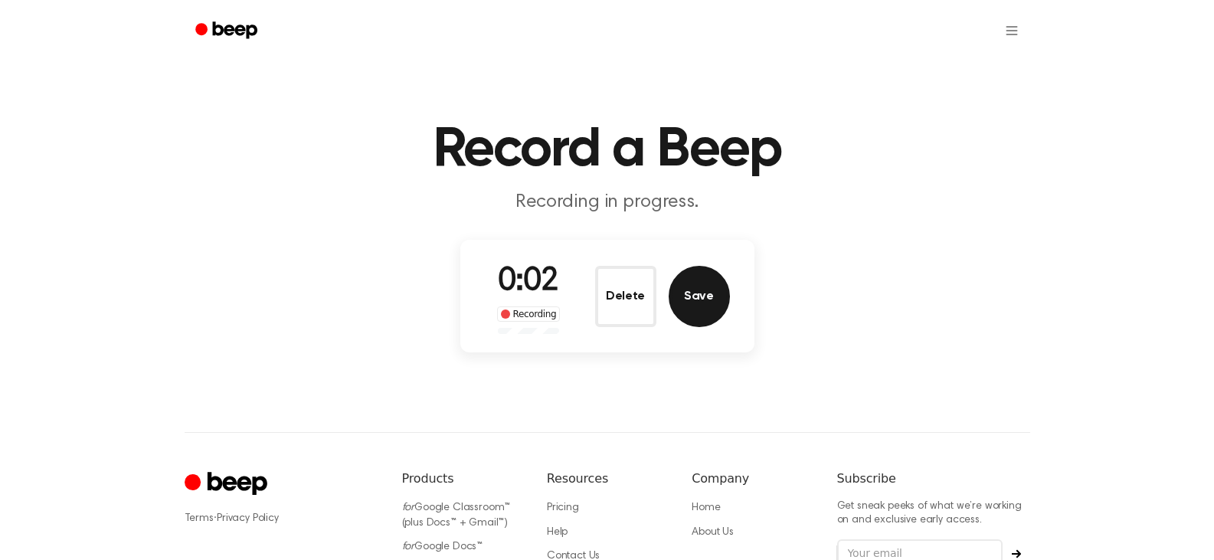
click at [697, 290] on button "Save" at bounding box center [699, 296] width 61 height 61
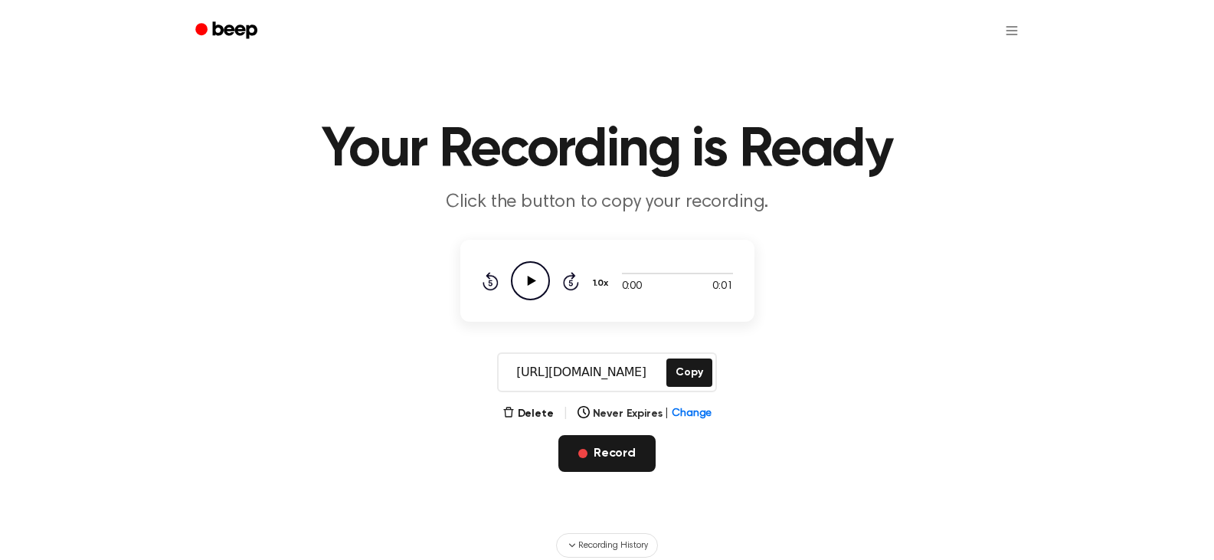
click at [647, 442] on button "Record" at bounding box center [607, 453] width 97 height 37
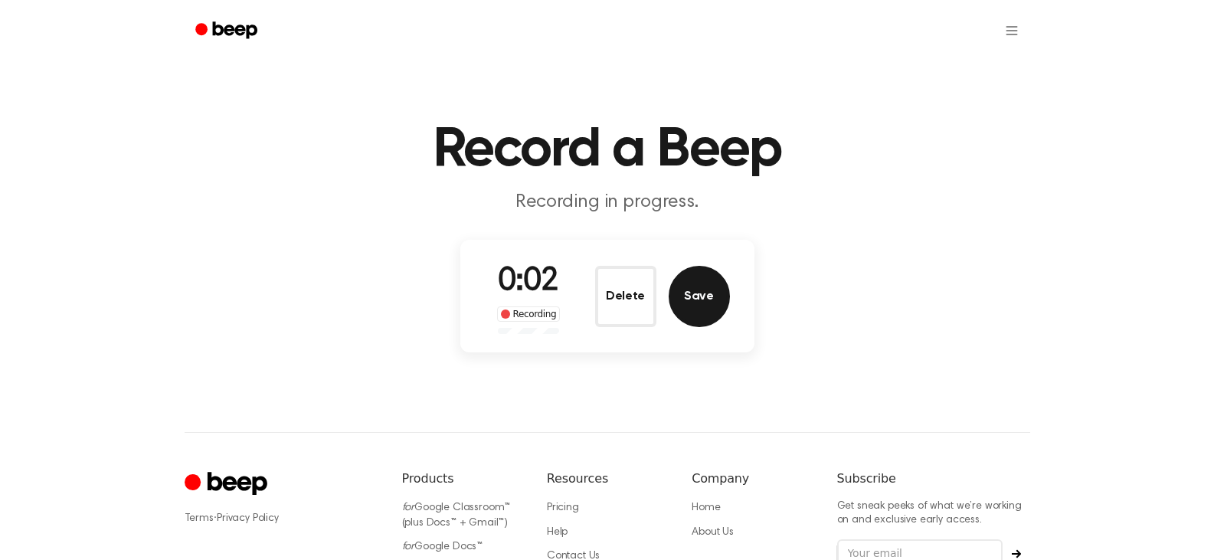
click at [677, 295] on button "Save" at bounding box center [699, 296] width 61 height 61
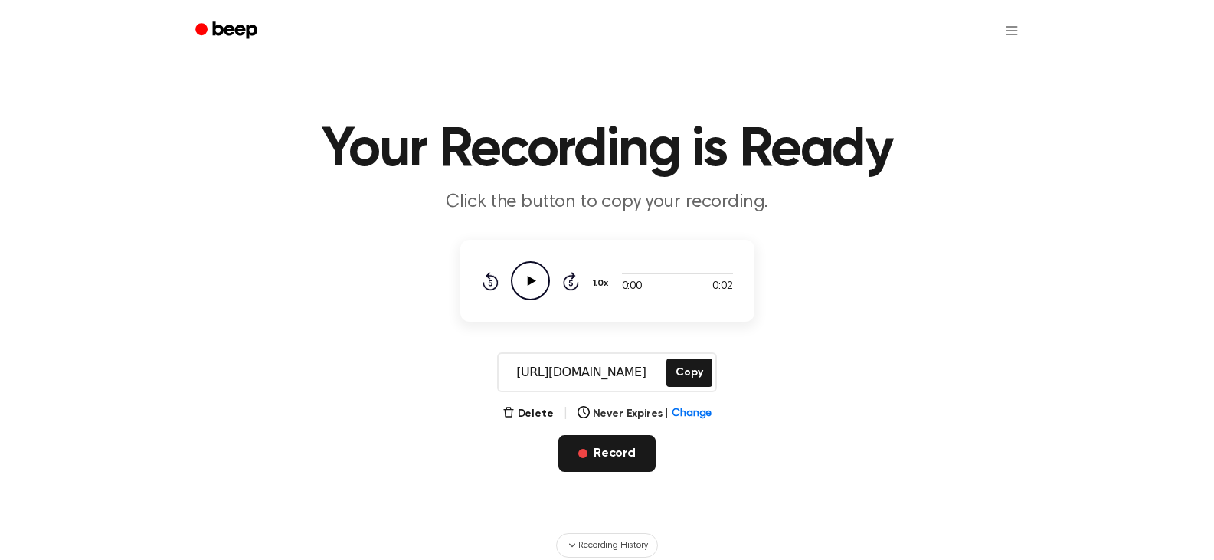
click at [583, 445] on button "Record" at bounding box center [607, 453] width 97 height 37
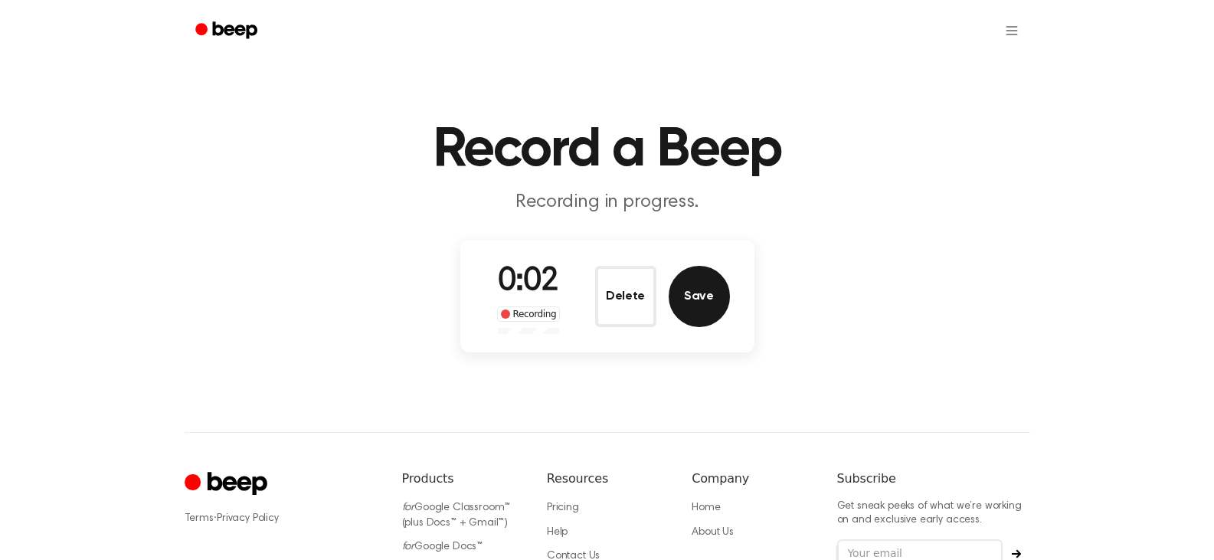
click at [690, 295] on button "Save" at bounding box center [699, 296] width 61 height 61
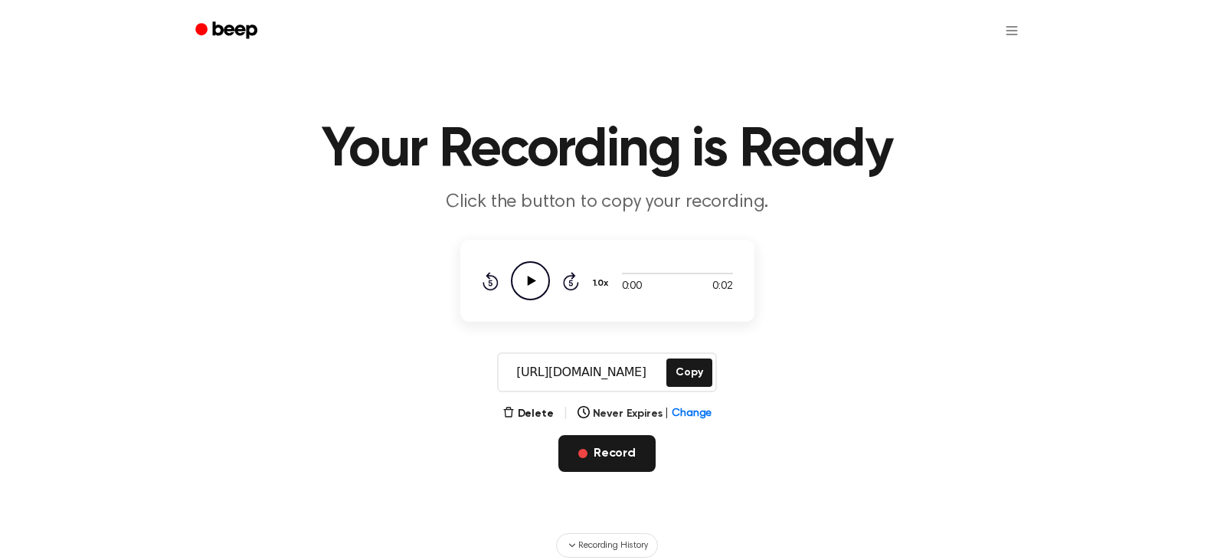
click at [583, 451] on span "button" at bounding box center [582, 453] width 9 height 9
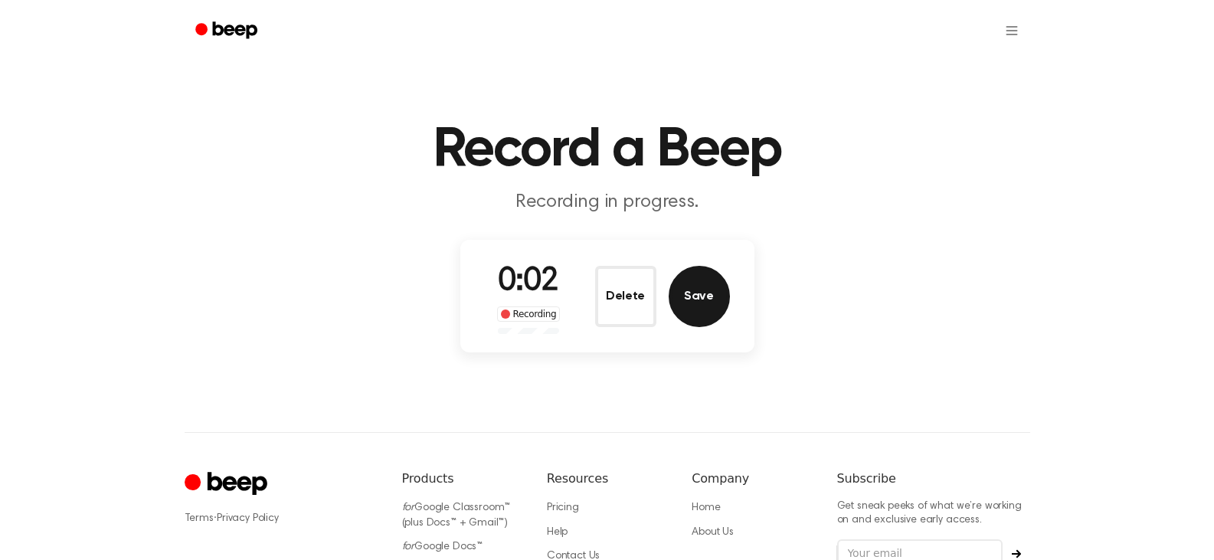
click at [688, 287] on button "Save" at bounding box center [699, 296] width 61 height 61
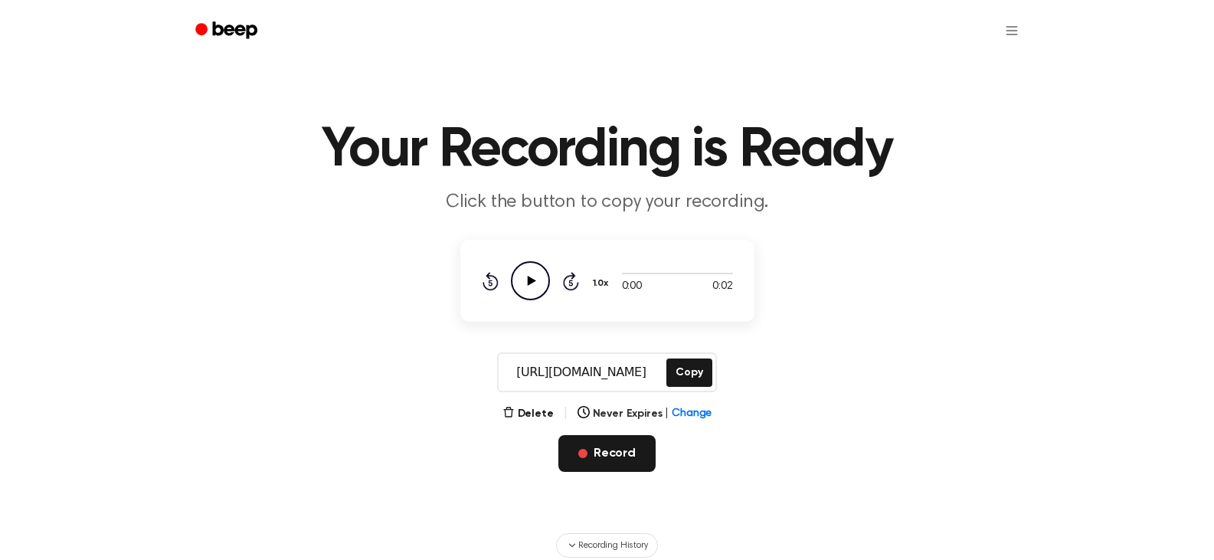
click at [620, 447] on button "Record" at bounding box center [607, 453] width 97 height 37
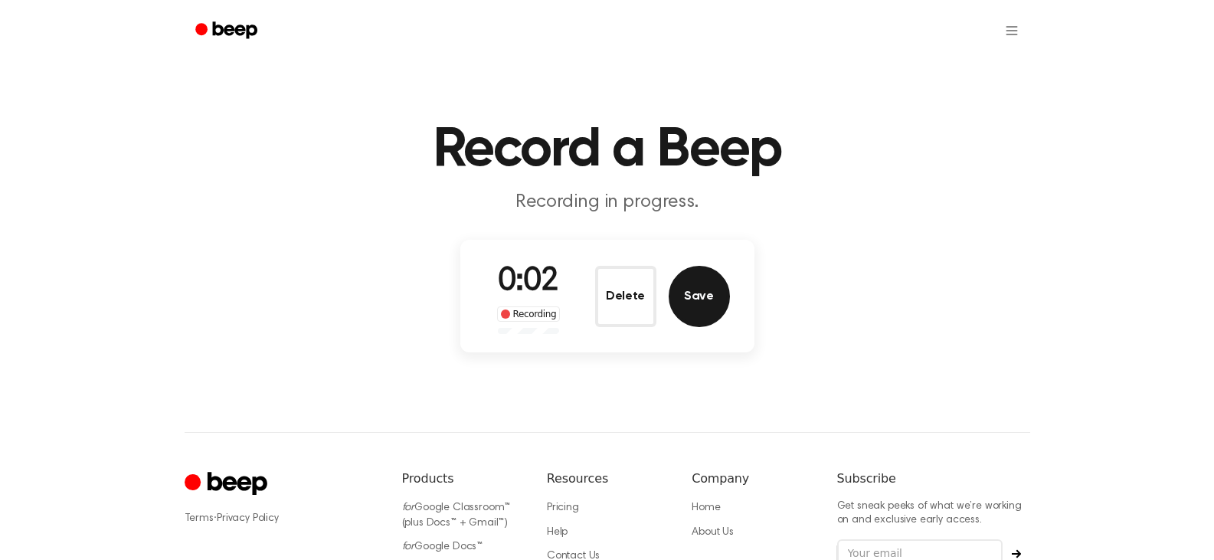
click at [706, 294] on button "Save" at bounding box center [699, 296] width 61 height 61
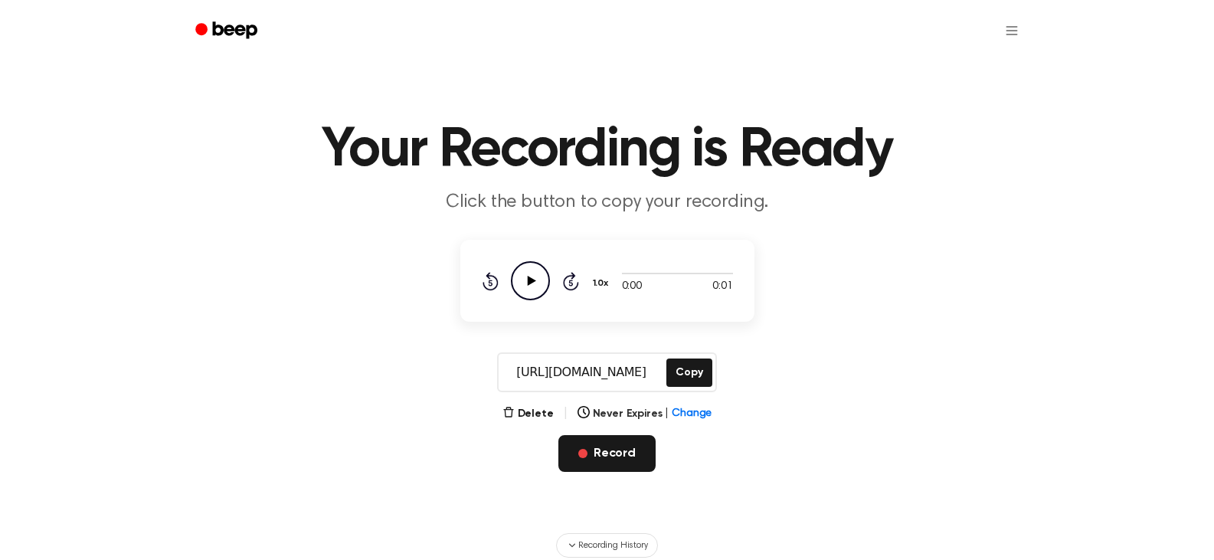
click at [605, 464] on button "Record" at bounding box center [607, 453] width 97 height 37
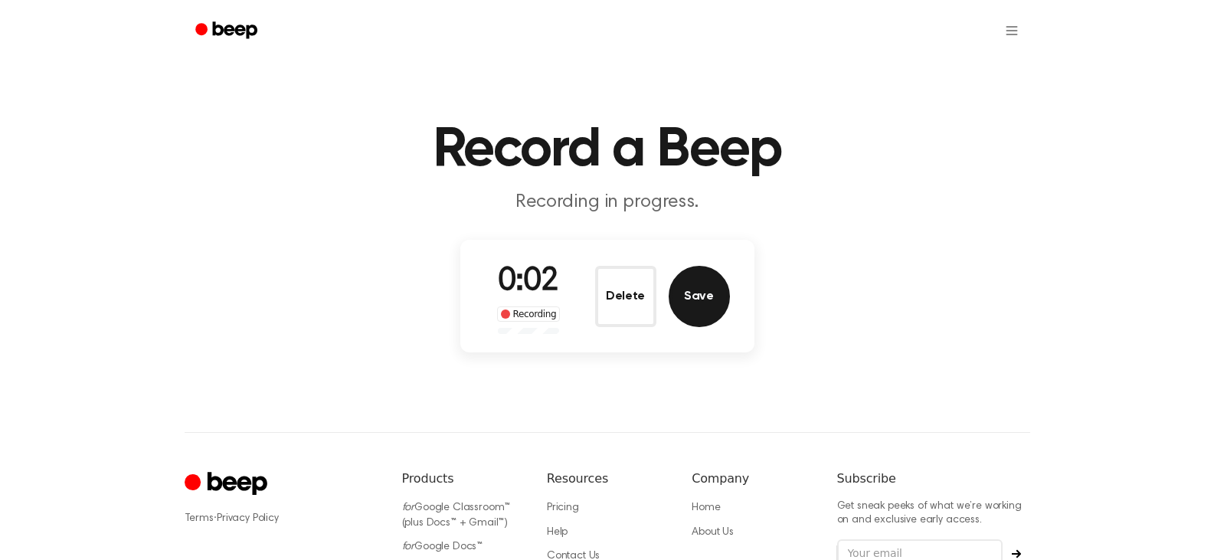
click at [696, 301] on button "Save" at bounding box center [699, 296] width 61 height 61
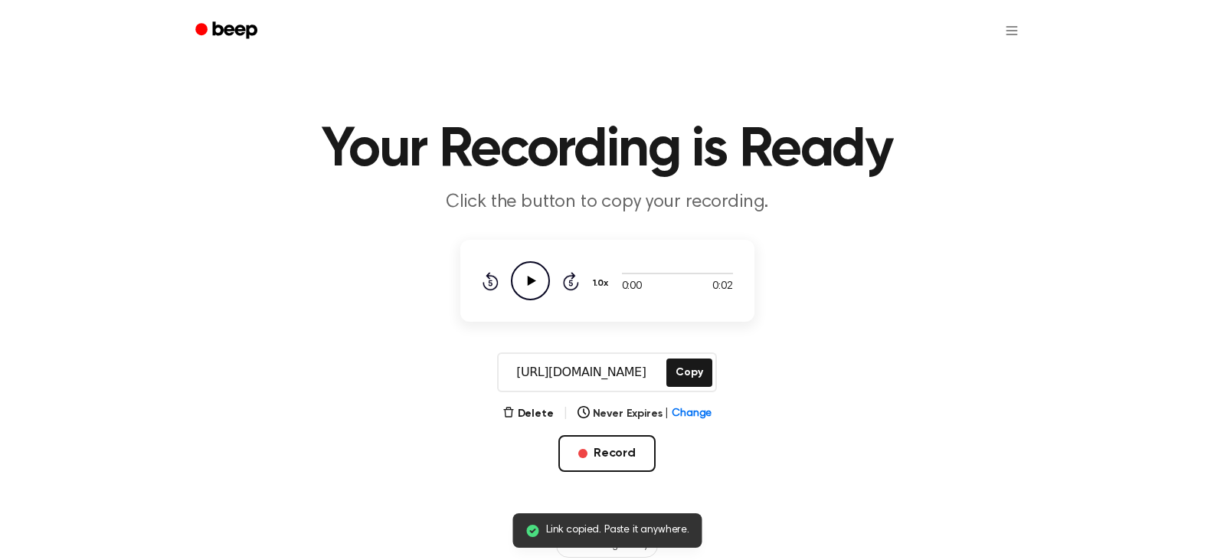
drag, startPoint x: 696, startPoint y: 372, endPoint x: 658, endPoint y: 378, distance: 38.9
click at [696, 372] on button "Copy" at bounding box center [689, 373] width 45 height 28
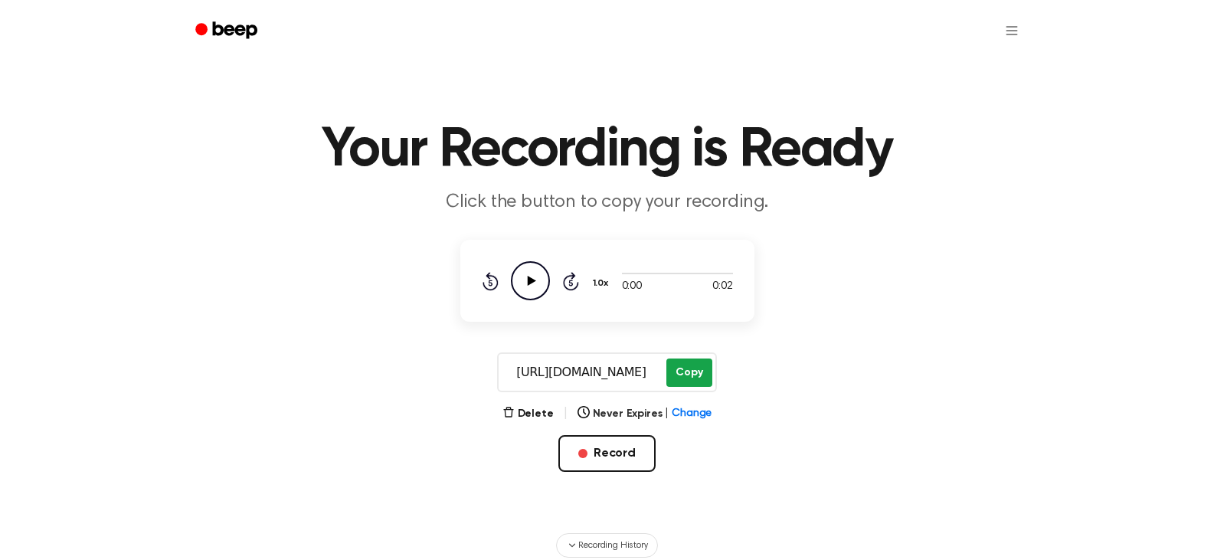
drag, startPoint x: 692, startPoint y: 372, endPoint x: 669, endPoint y: 369, distance: 23.2
click at [693, 372] on button "Copy" at bounding box center [689, 373] width 45 height 28
click at [615, 454] on button "Record" at bounding box center [607, 453] width 97 height 37
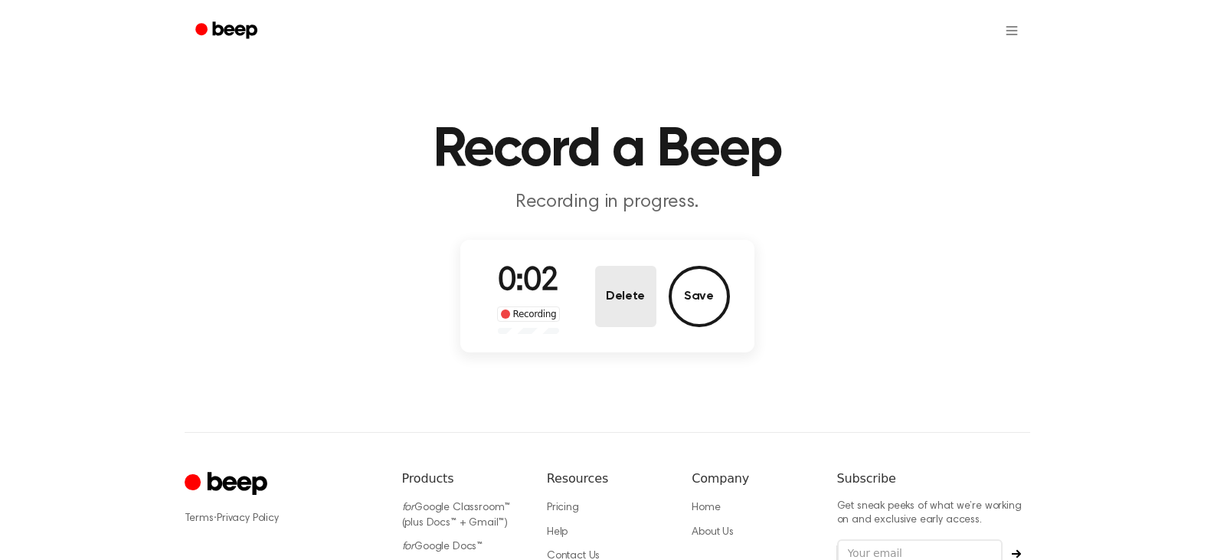
click at [623, 290] on button "Delete" at bounding box center [625, 296] width 61 height 61
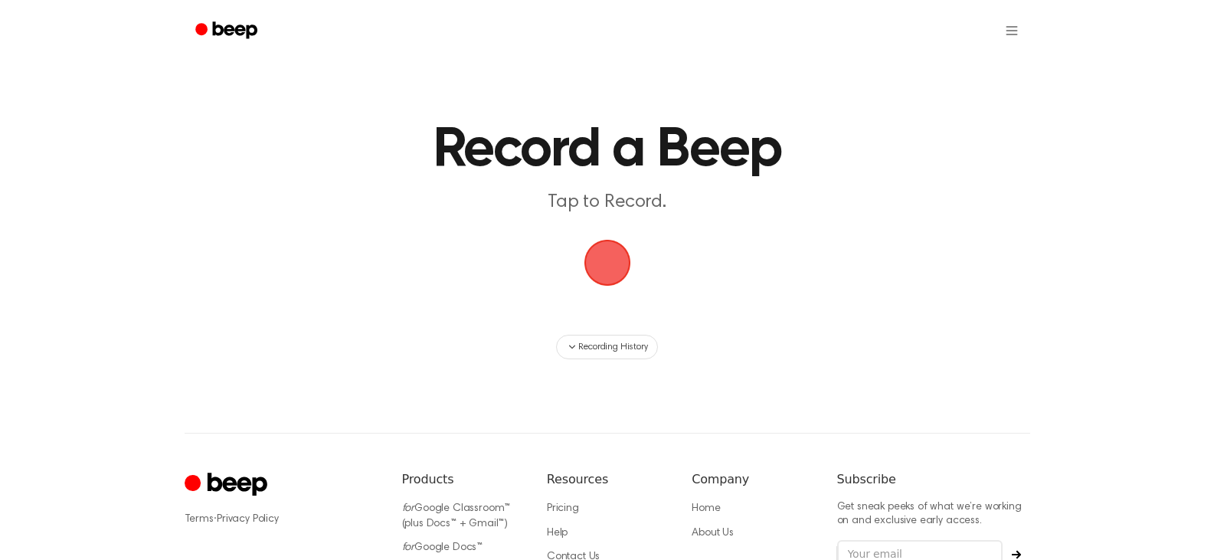
click at [613, 270] on span "button" at bounding box center [607, 263] width 52 height 52
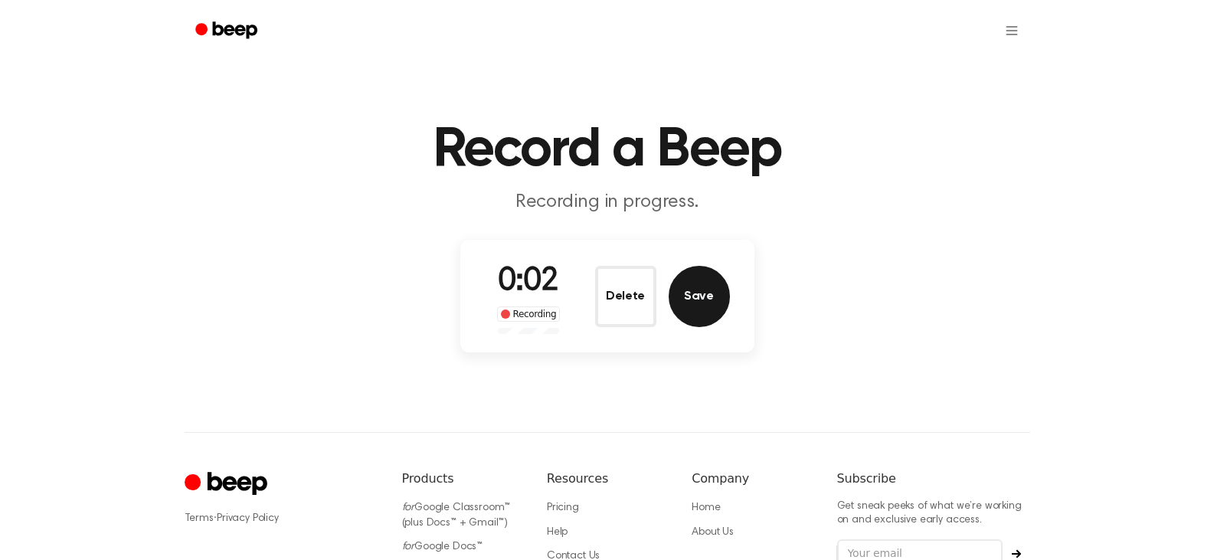
click at [700, 303] on button "Save" at bounding box center [699, 296] width 61 height 61
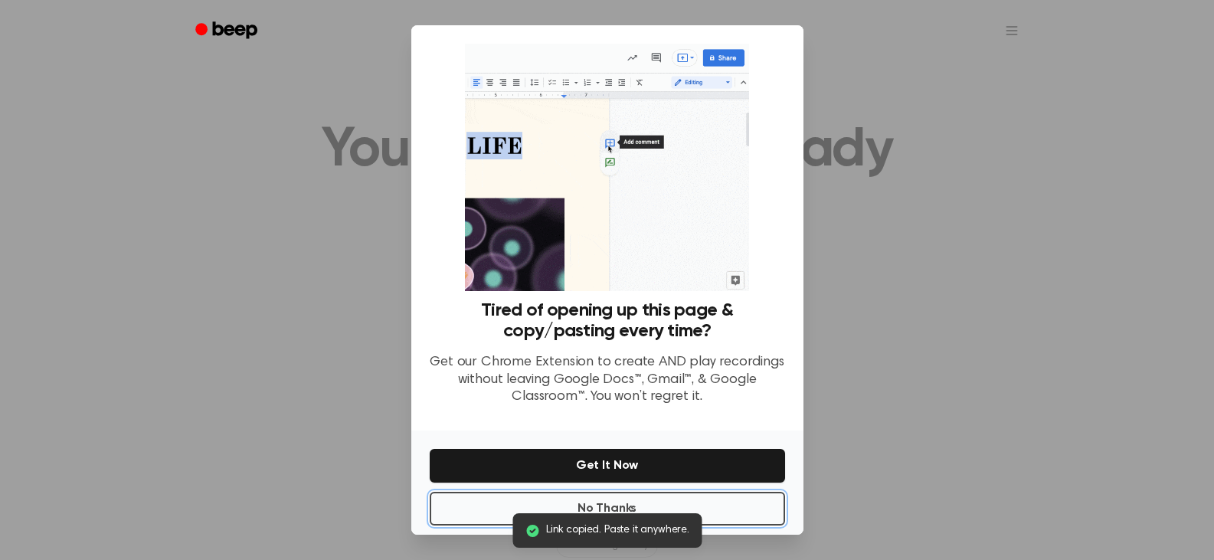
drag, startPoint x: 482, startPoint y: 516, endPoint x: 478, endPoint y: 506, distance: 10.7
click at [482, 516] on button "No Thanks" at bounding box center [608, 509] width 356 height 34
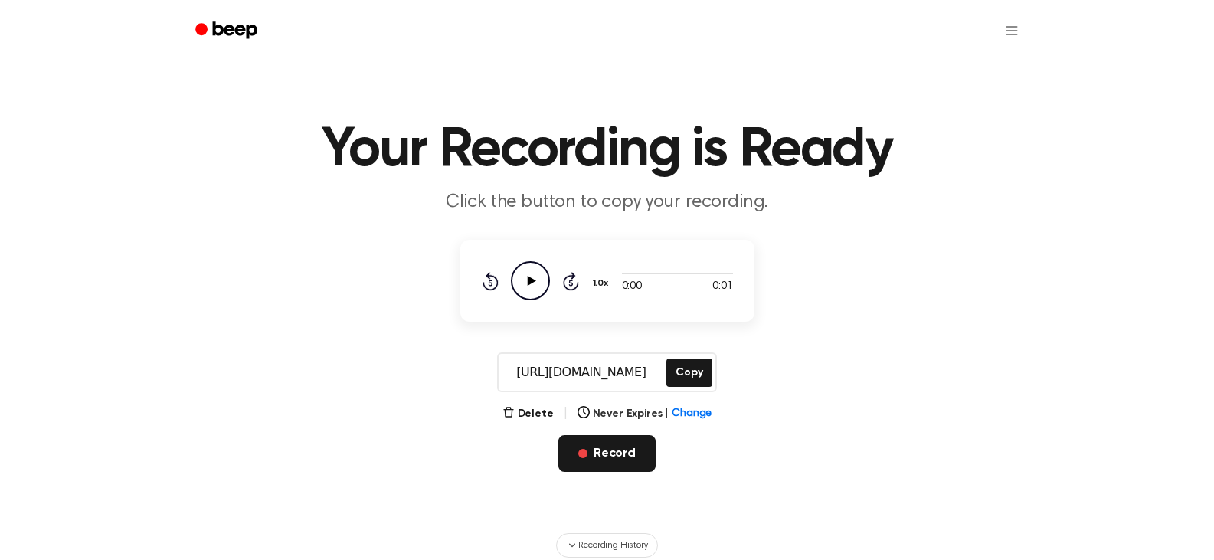
click at [637, 450] on button "Record" at bounding box center [607, 453] width 97 height 37
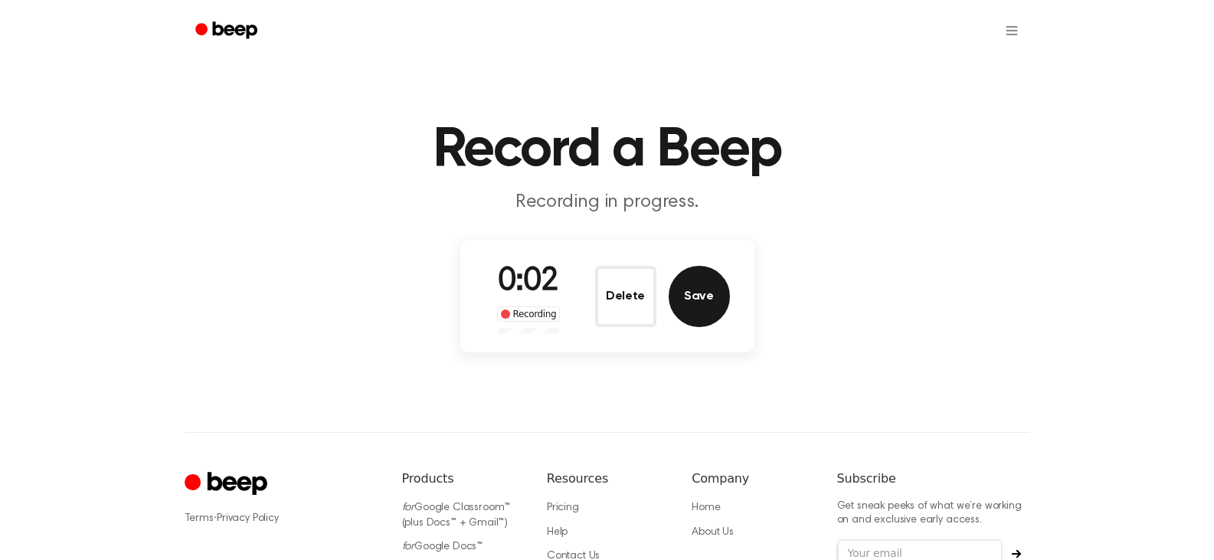
click at [704, 298] on button "Save" at bounding box center [699, 296] width 61 height 61
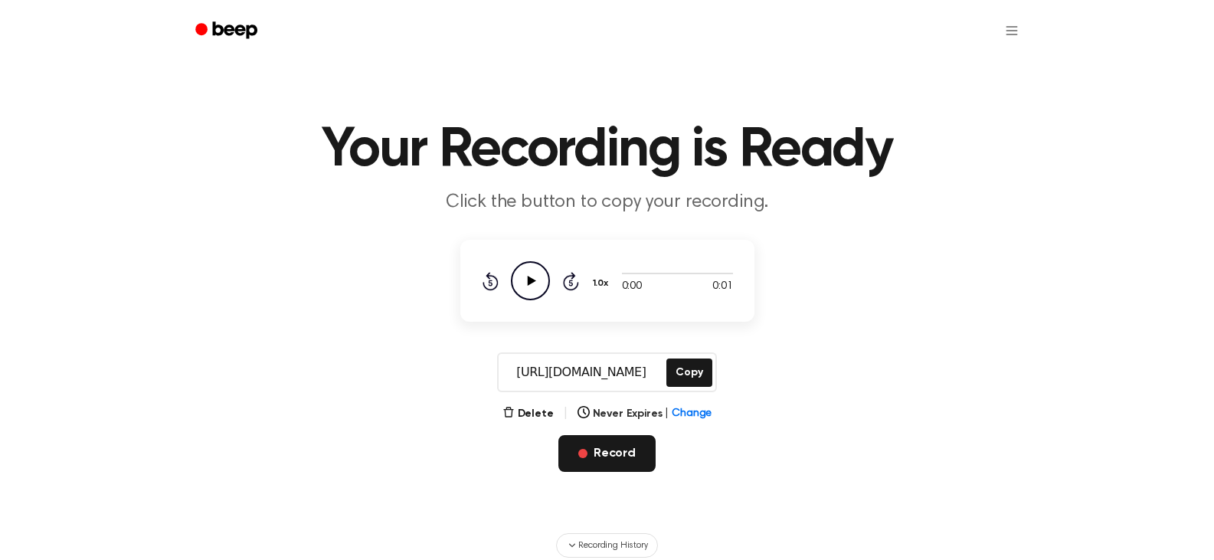
click at [639, 451] on button "Record" at bounding box center [607, 453] width 97 height 37
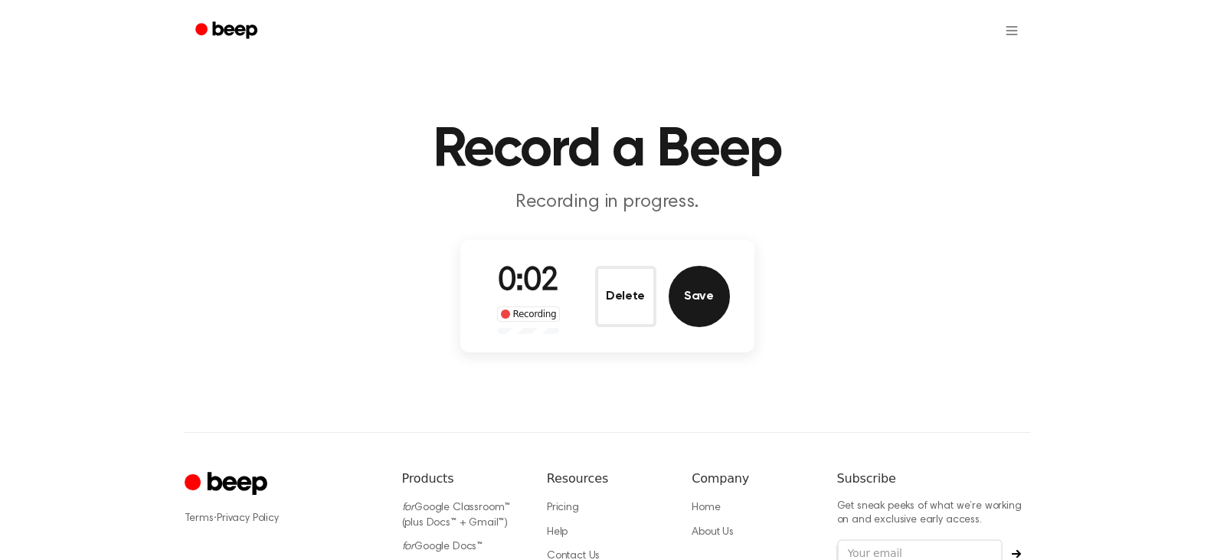
click at [706, 283] on button "Save" at bounding box center [699, 296] width 61 height 61
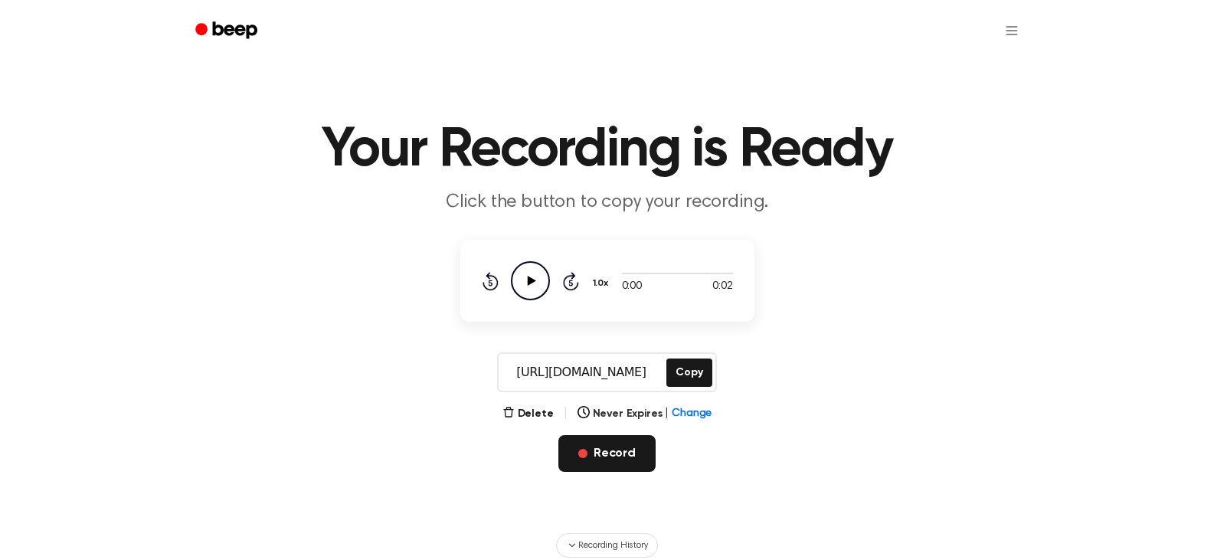
click at [611, 443] on button "Record" at bounding box center [607, 453] width 97 height 37
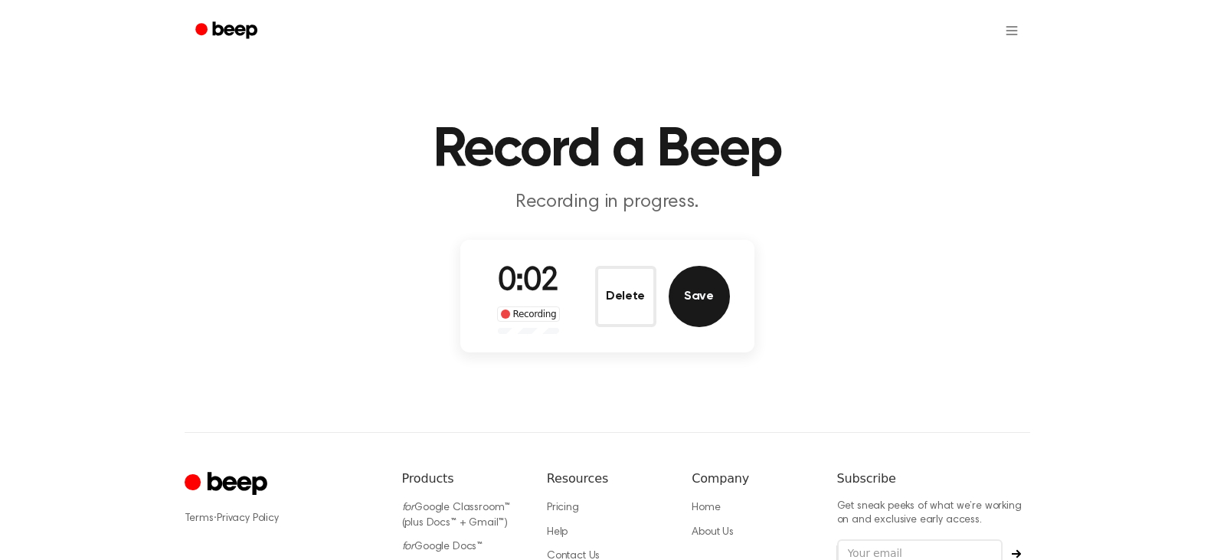
click at [685, 303] on button "Save" at bounding box center [699, 296] width 61 height 61
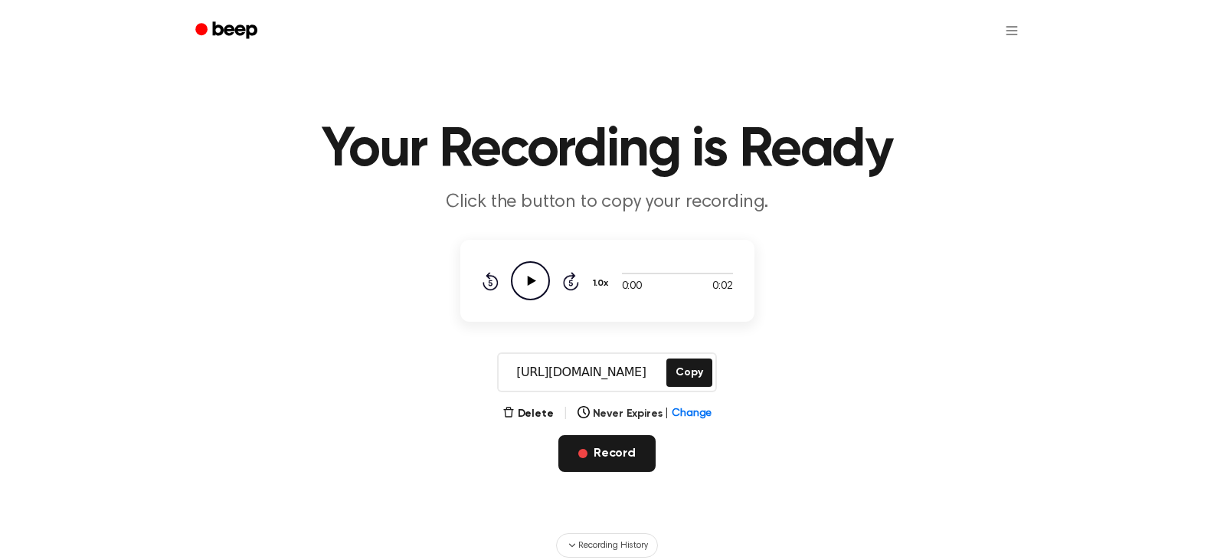
click at [605, 455] on button "Record" at bounding box center [607, 453] width 97 height 37
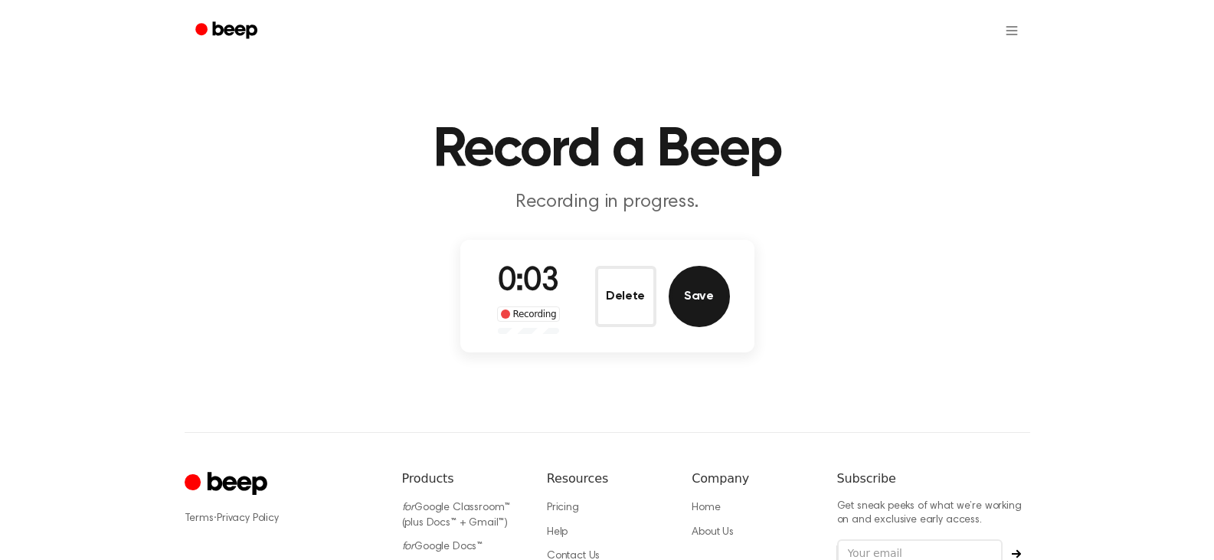
click at [683, 297] on button "Save" at bounding box center [699, 296] width 61 height 61
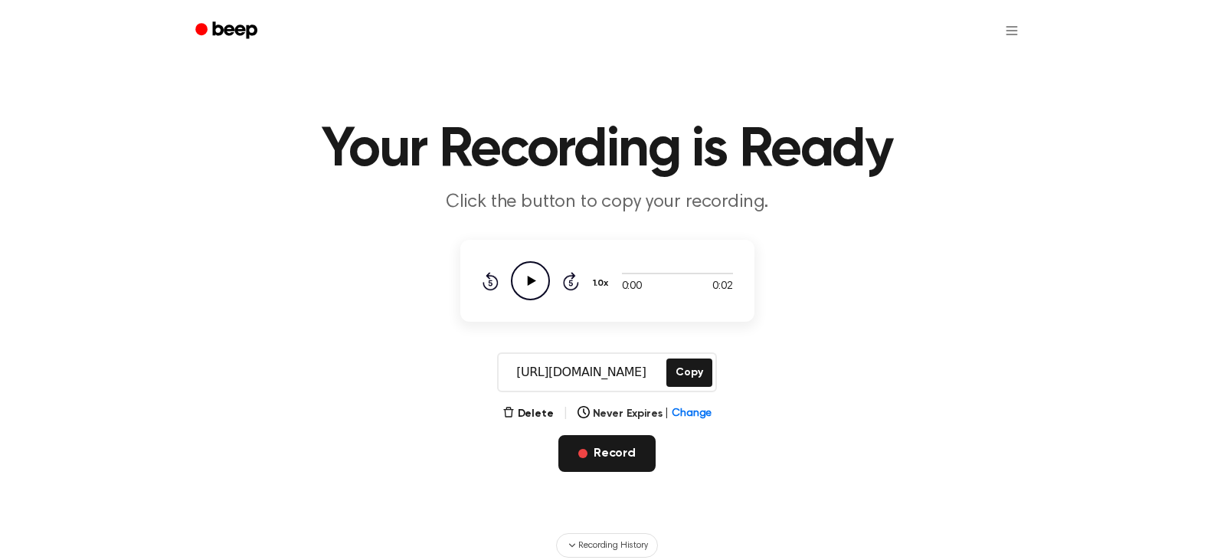
click at [602, 457] on button "Record" at bounding box center [607, 453] width 97 height 37
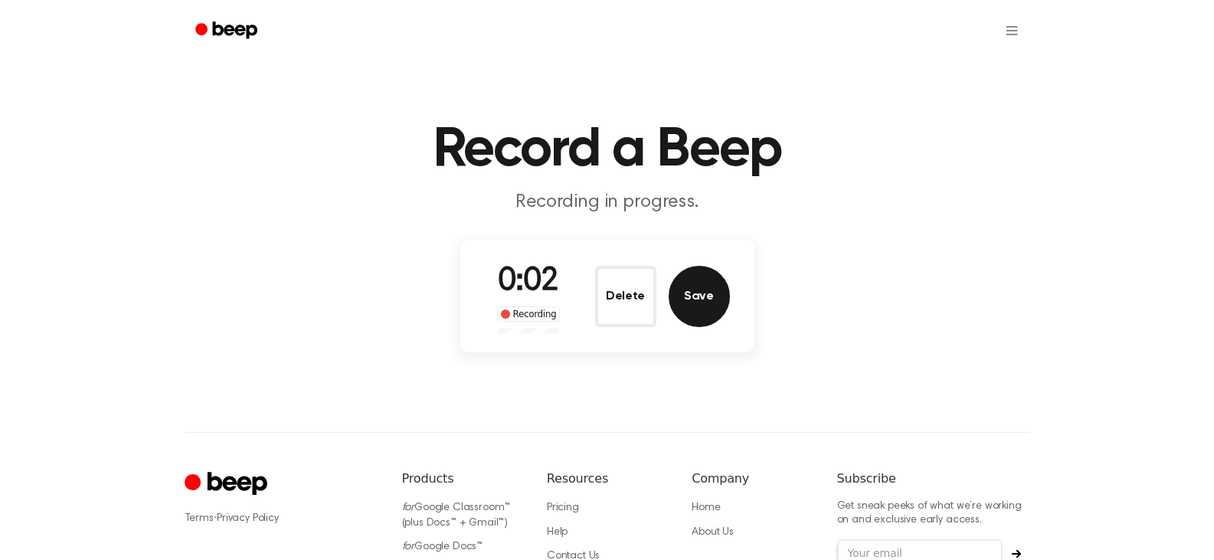
click at [687, 299] on button "Save" at bounding box center [699, 296] width 61 height 61
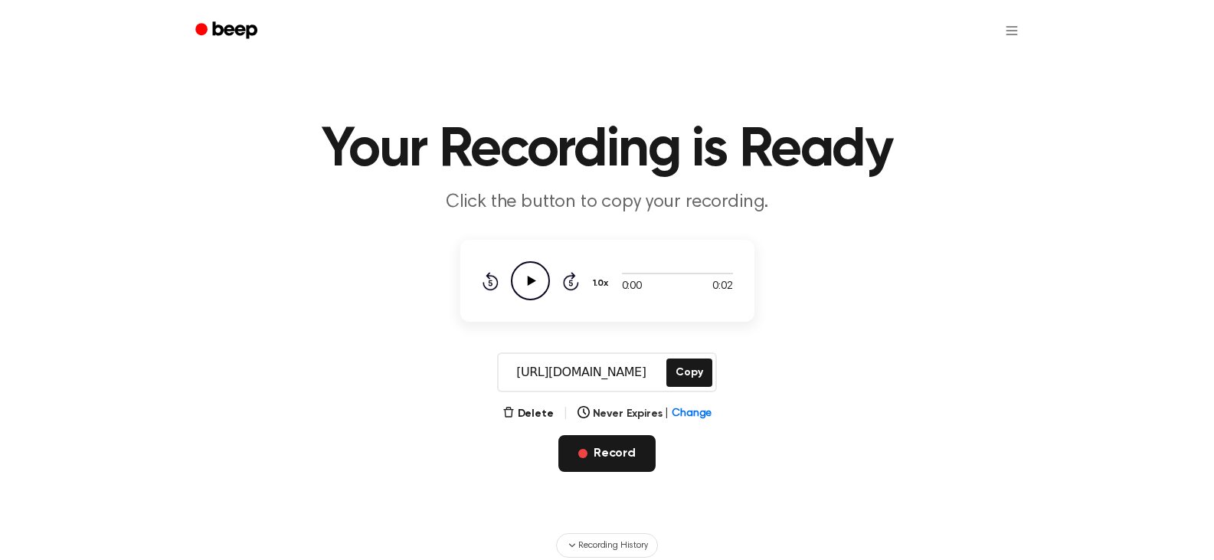
click at [595, 457] on button "Record" at bounding box center [607, 453] width 97 height 37
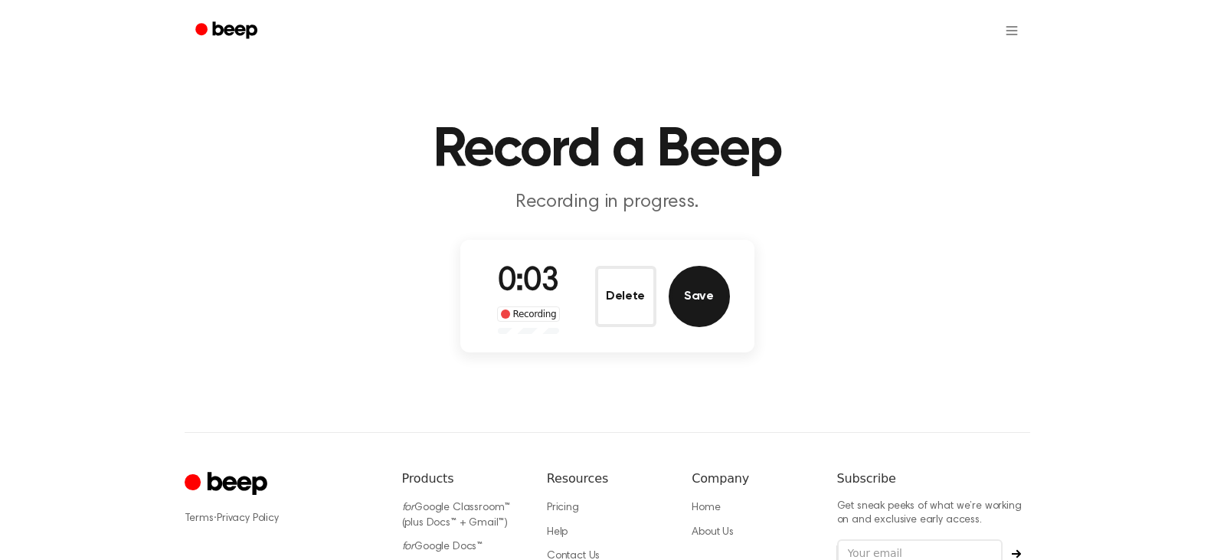
click at [683, 295] on button "Save" at bounding box center [699, 296] width 61 height 61
